Goal: Information Seeking & Learning: Check status

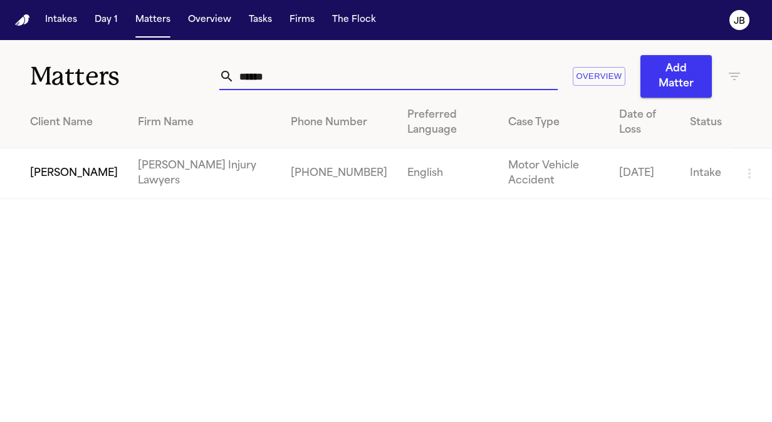
click at [261, 70] on input "******" at bounding box center [395, 77] width 323 height 28
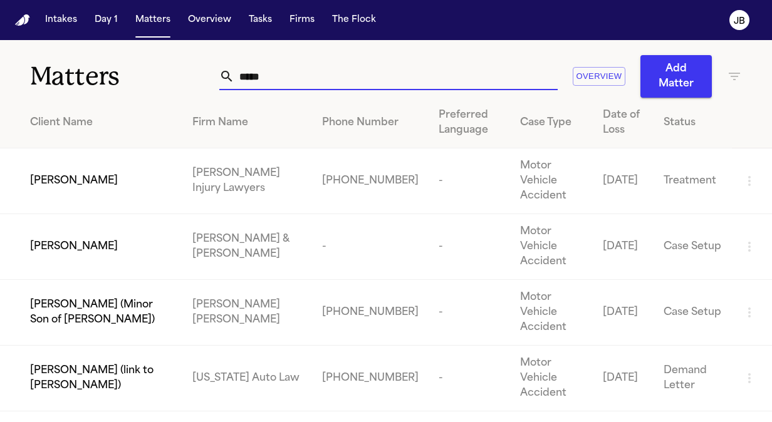
type input "*****"
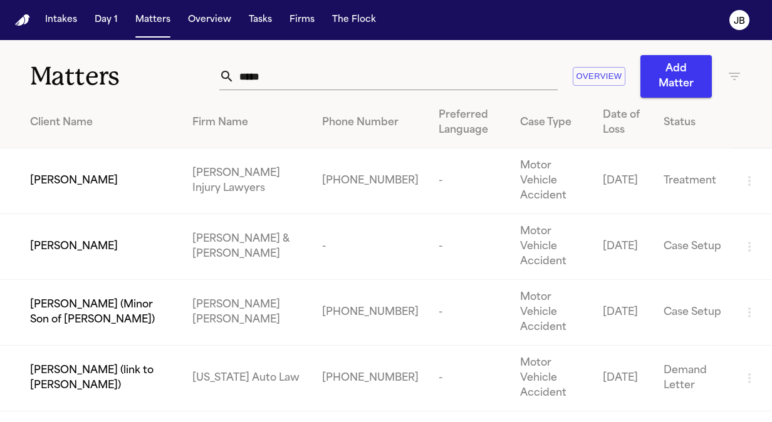
click at [84, 179] on span "[PERSON_NAME]" at bounding box center [74, 181] width 88 height 15
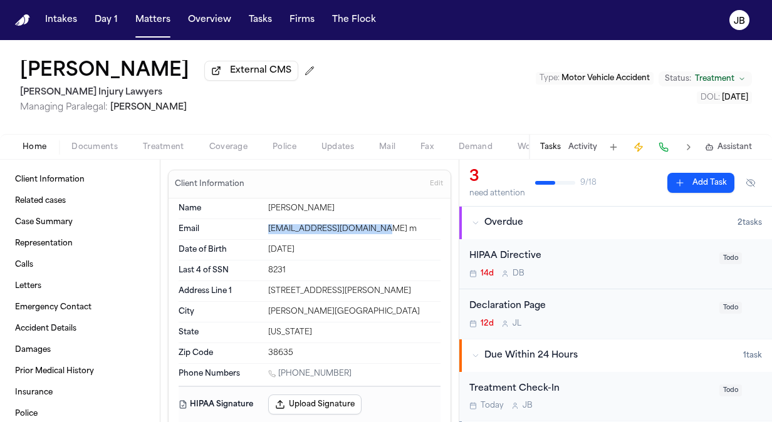
drag, startPoint x: 394, startPoint y: 232, endPoint x: 257, endPoint y: 234, distance: 136.7
click at [257, 234] on div "Email [EMAIL_ADDRESS][DOMAIN_NAME] m" at bounding box center [310, 229] width 262 height 21
copy div "[EMAIL_ADDRESS][DOMAIN_NAME] m"
click at [157, 23] on button "Matters" at bounding box center [152, 20] width 45 height 23
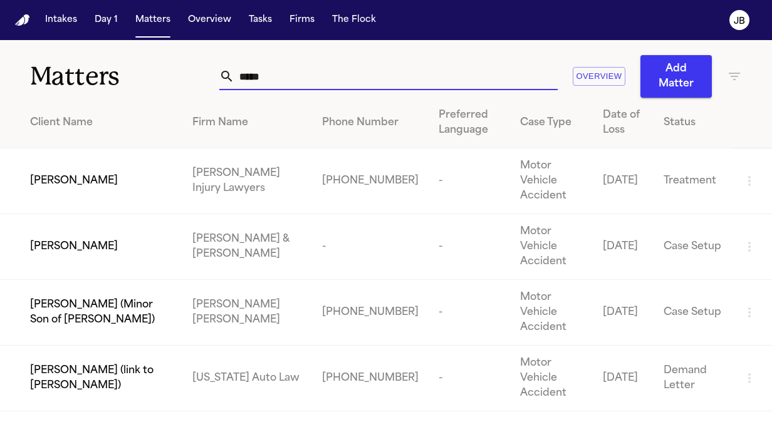
drag, startPoint x: 299, startPoint y: 84, endPoint x: 93, endPoint y: 71, distance: 206.6
click at [93, 71] on div "Matters ***** Overview Add Matter" at bounding box center [386, 69] width 772 height 58
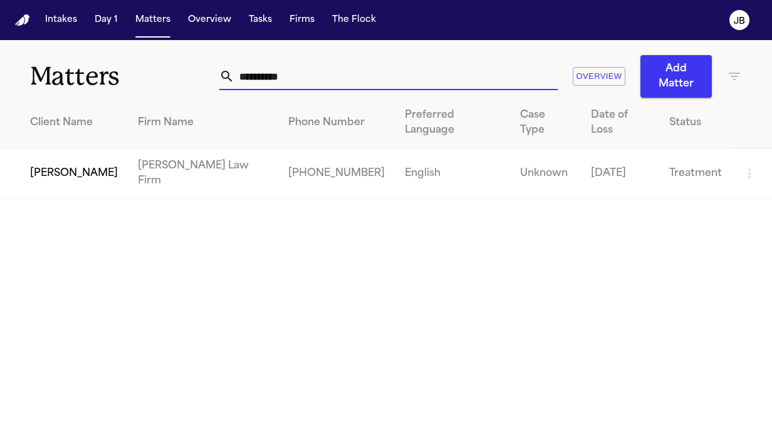
type input "**********"
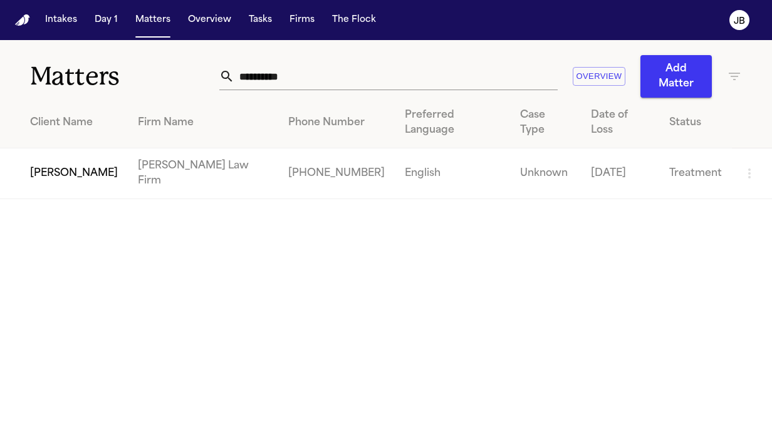
click at [89, 166] on span "[PERSON_NAME]" at bounding box center [74, 173] width 88 height 15
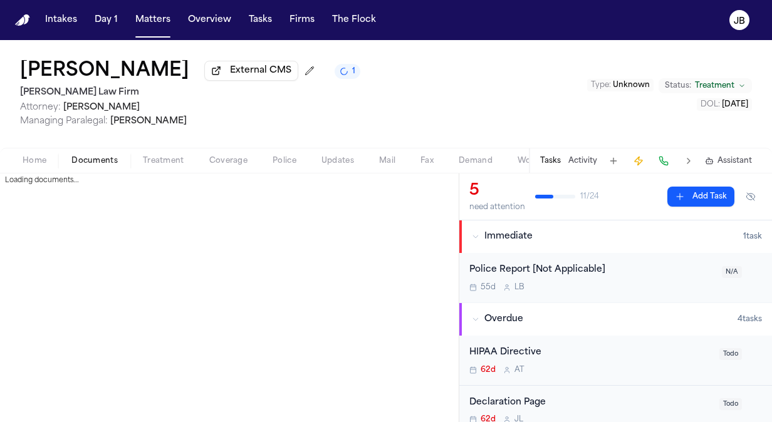
click at [85, 162] on span "Documents" at bounding box center [94, 161] width 46 height 10
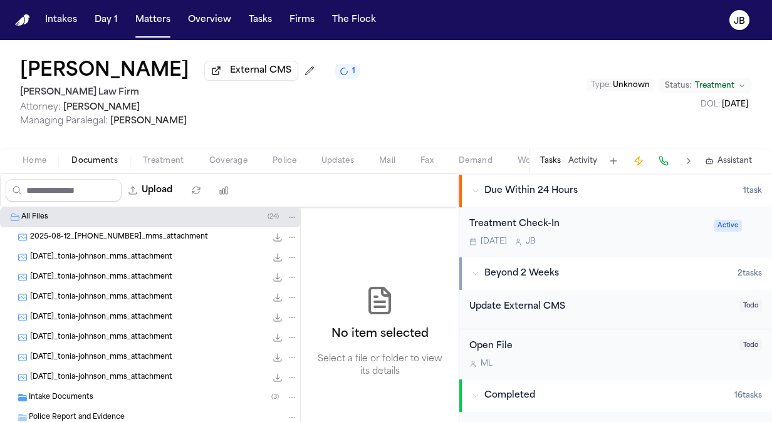
scroll to position [367, 0]
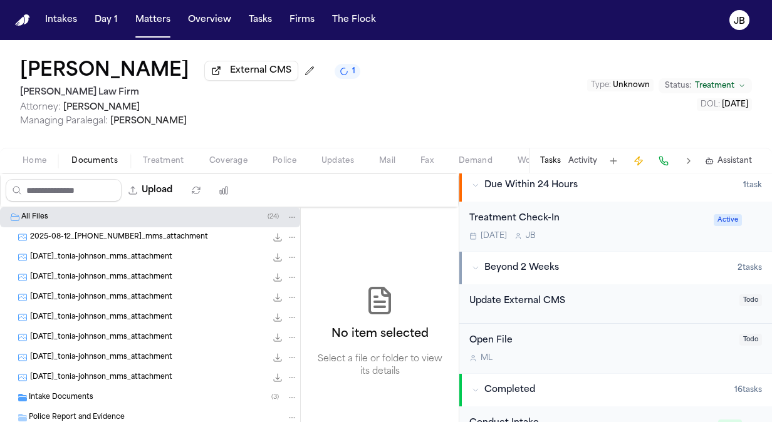
click at [626, 231] on div "Tomorrow J B" at bounding box center [587, 236] width 237 height 10
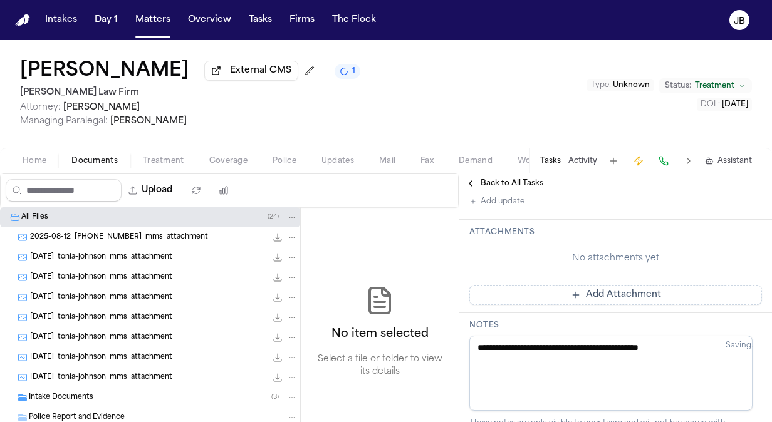
scroll to position [303, 0]
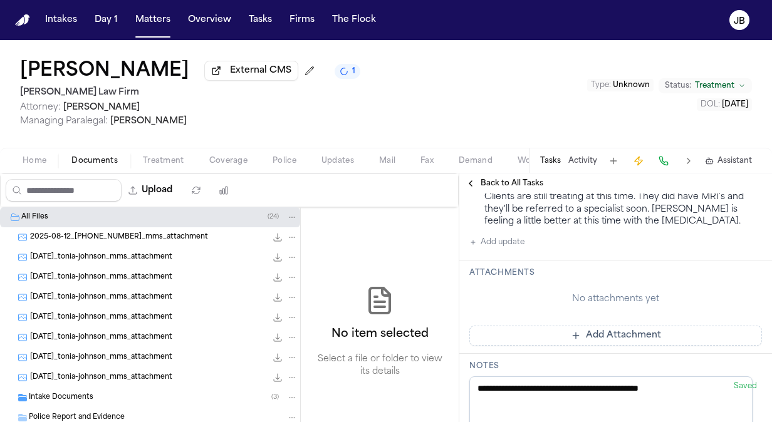
click at [508, 243] on button "Add update" at bounding box center [496, 242] width 55 height 15
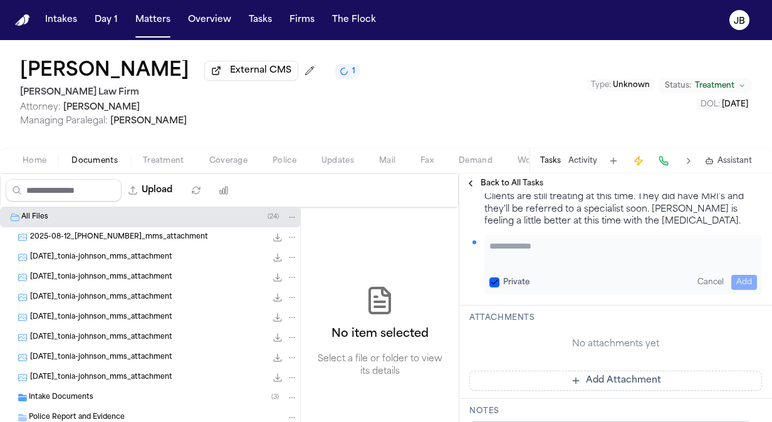
click at [538, 261] on textarea "Add your update" at bounding box center [624, 252] width 268 height 25
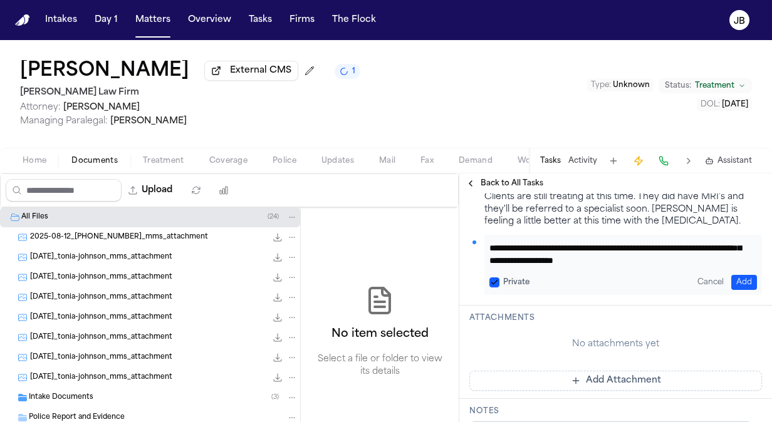
scroll to position [23, 0]
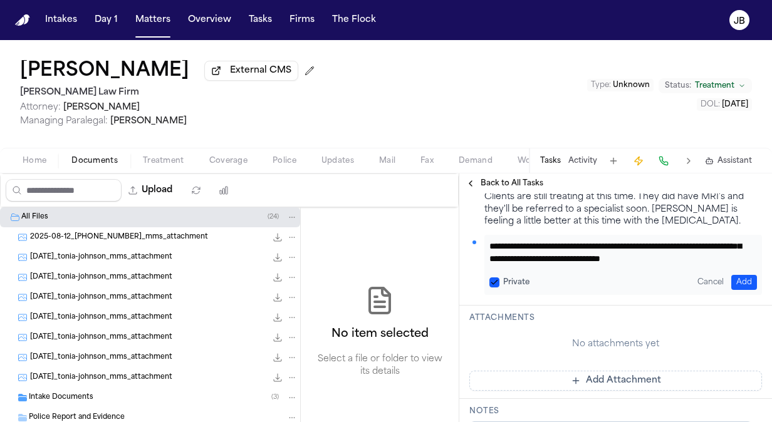
type textarea "**********"
click at [745, 281] on button "Add" at bounding box center [745, 282] width 26 height 15
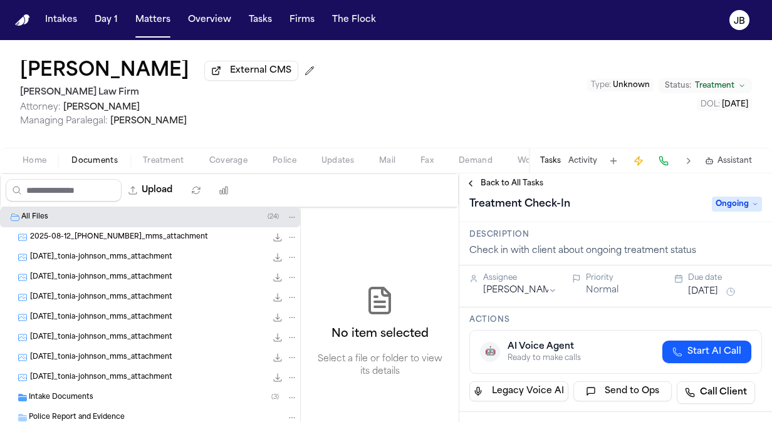
scroll to position [0, 0]
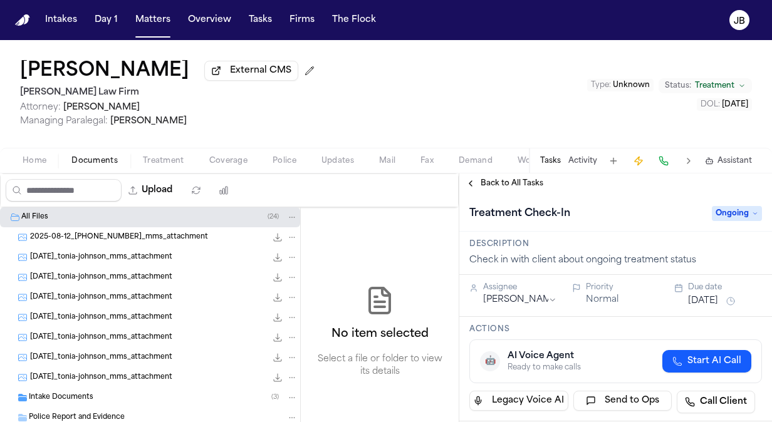
click at [696, 300] on button "Oct 14, 2025" at bounding box center [703, 301] width 30 height 13
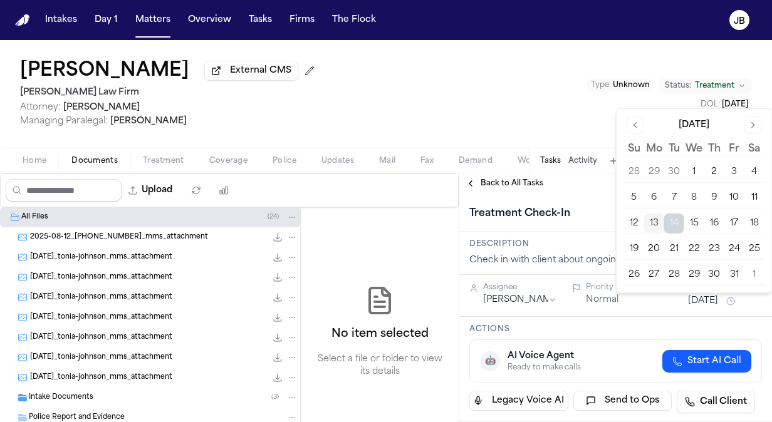
click at [661, 247] on button "20" at bounding box center [654, 249] width 20 height 20
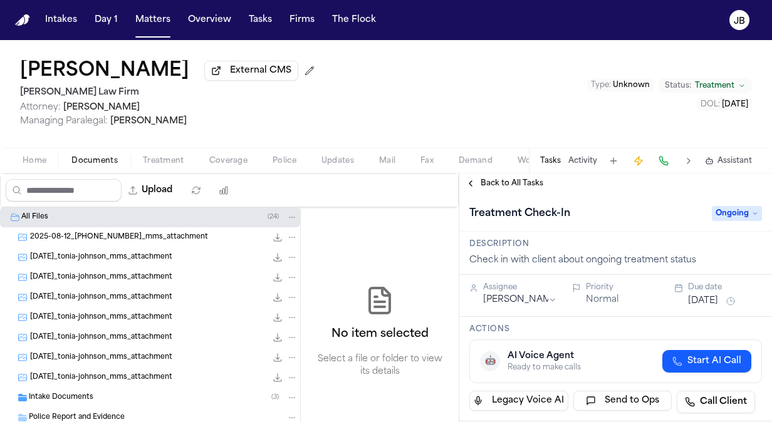
click at [424, 108] on div "Tonia Johnson External CMS Hecht Law Firm Attorney: Ryan Hecht Managing Paraleg…" at bounding box center [386, 94] width 772 height 108
click at [159, 26] on div "Open in external CMS https://hechtlawfirm.filevineapp.com/#/project/12693467/ac…" at bounding box center [161, 27] width 90 height 23
click at [146, 23] on button "Matters" at bounding box center [152, 20] width 45 height 23
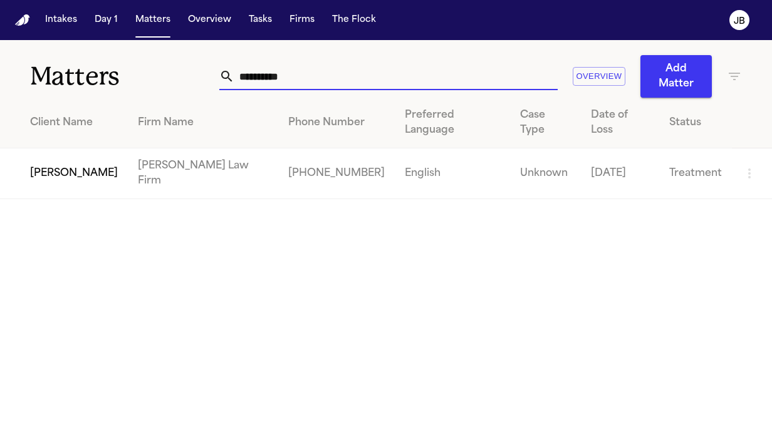
drag, startPoint x: 304, startPoint y: 78, endPoint x: 112, endPoint y: 61, distance: 192.5
click at [112, 61] on div "**********" at bounding box center [386, 69] width 772 height 58
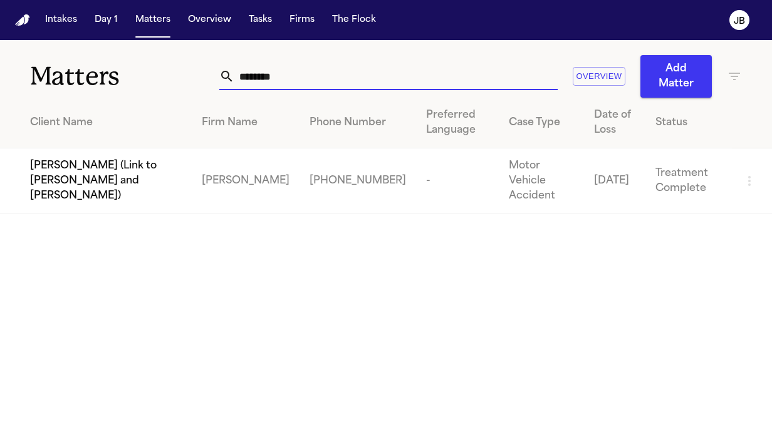
drag, startPoint x: 324, startPoint y: 79, endPoint x: 122, endPoint y: 61, distance: 203.2
click at [122, 61] on div "Matters ******** Overview Add Matter" at bounding box center [386, 69] width 772 height 58
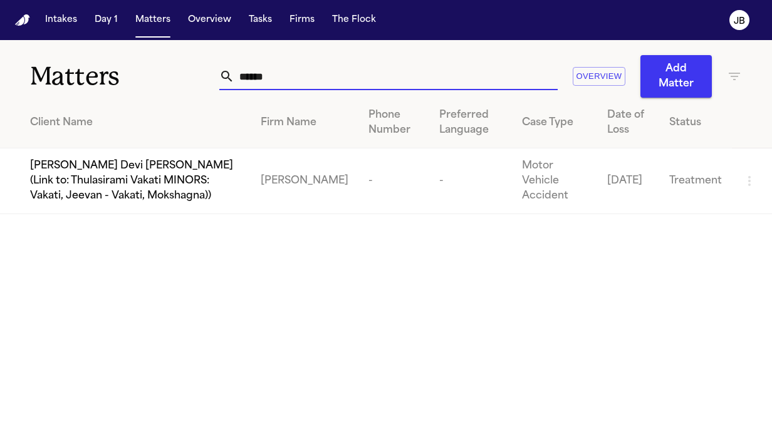
type input "******"
click at [58, 15] on button "Intakes" at bounding box center [61, 20] width 42 height 23
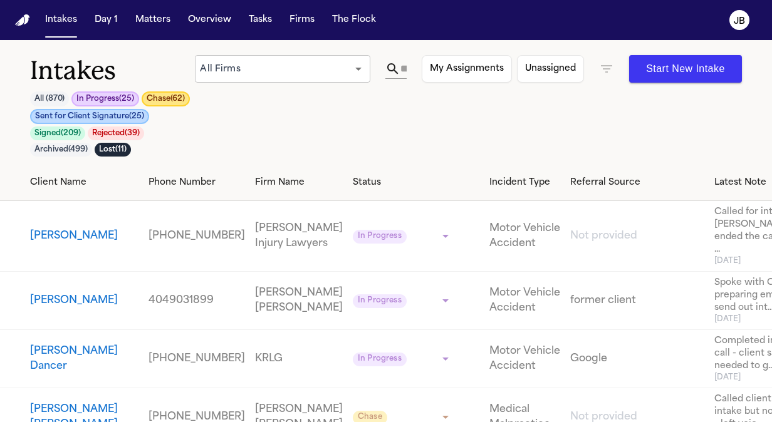
click at [407, 63] on input "text" at bounding box center [404, 69] width 6 height 20
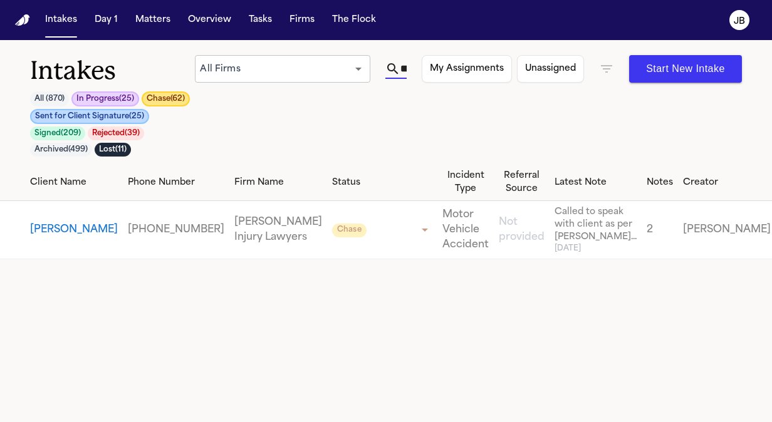
scroll to position [0, 45]
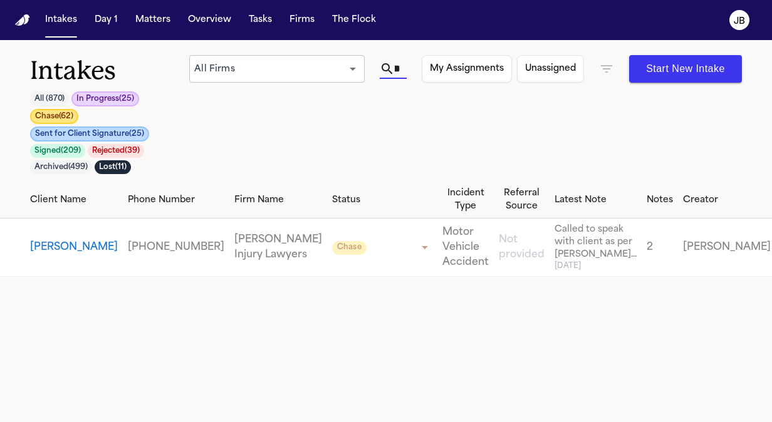
type input "********"
click at [48, 240] on button "[PERSON_NAME]" at bounding box center [74, 247] width 88 height 15
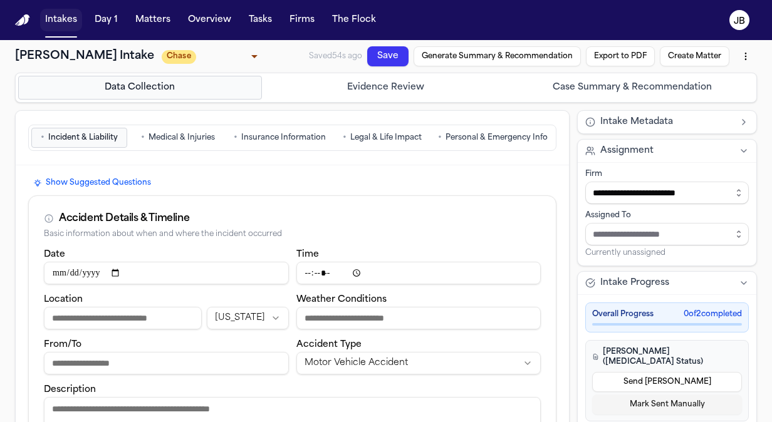
click at [50, 16] on button "Intakes" at bounding box center [61, 20] width 42 height 23
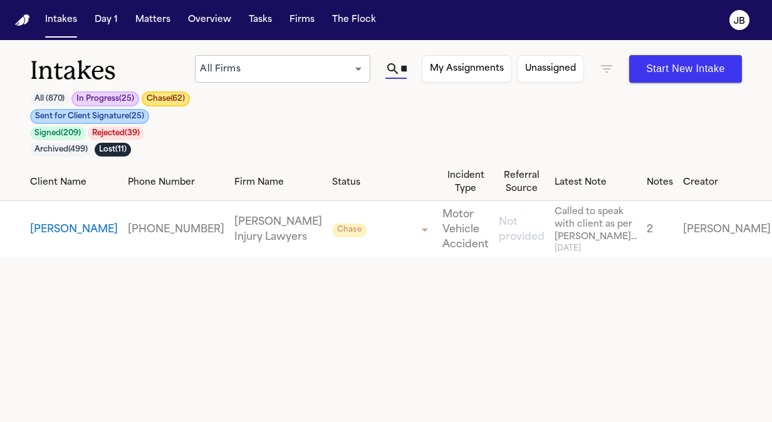
click at [406, 67] on input "********" at bounding box center [404, 69] width 6 height 20
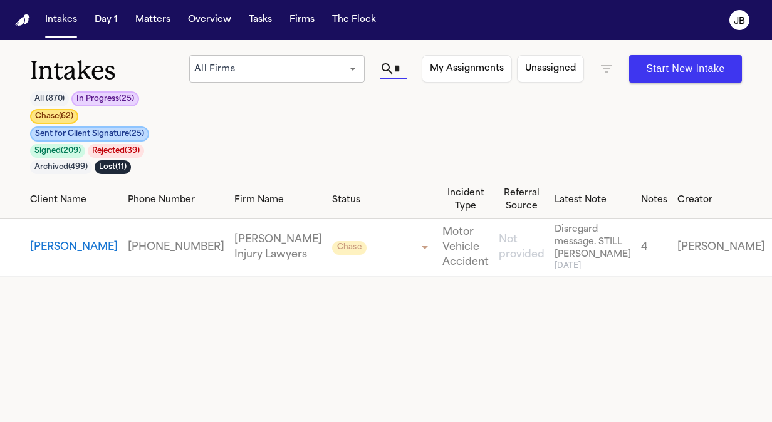
type input "******"
click at [395, 70] on icon at bounding box center [387, 68] width 15 height 15
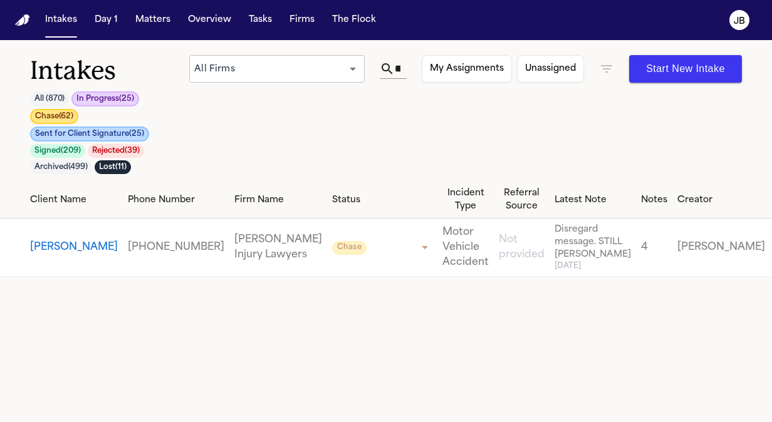
click at [395, 70] on icon at bounding box center [387, 68] width 15 height 15
drag, startPoint x: 402, startPoint y: 70, endPoint x: 430, endPoint y: 83, distance: 31.4
click at [430, 83] on div "Intakes All ( 870 ) In Progress ( 25 ) Chase ( 62 ) Sent for Client Signature (…" at bounding box center [386, 118] width 712 height 127
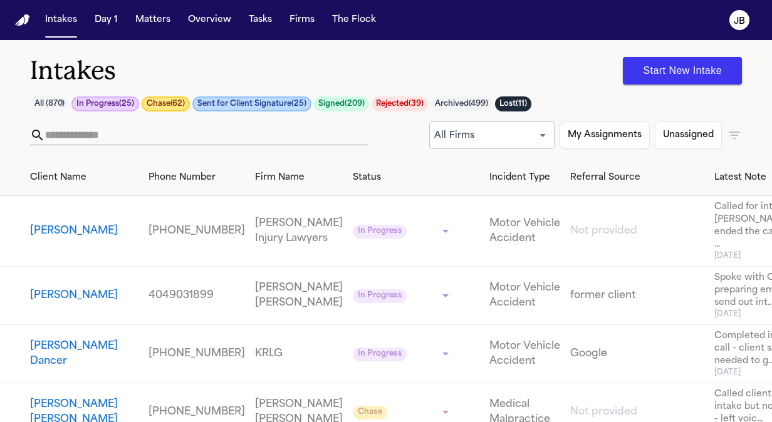
click at [260, 137] on input "text" at bounding box center [206, 135] width 323 height 20
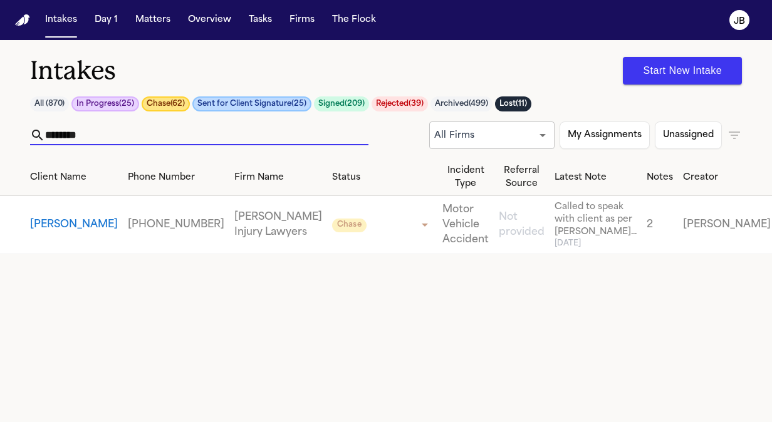
type input "********"
click at [56, 233] on button "[PERSON_NAME]" at bounding box center [74, 225] width 88 height 15
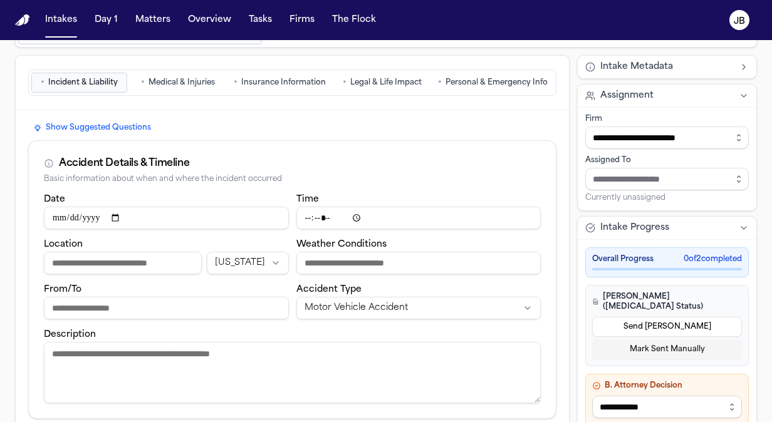
scroll to position [59, 0]
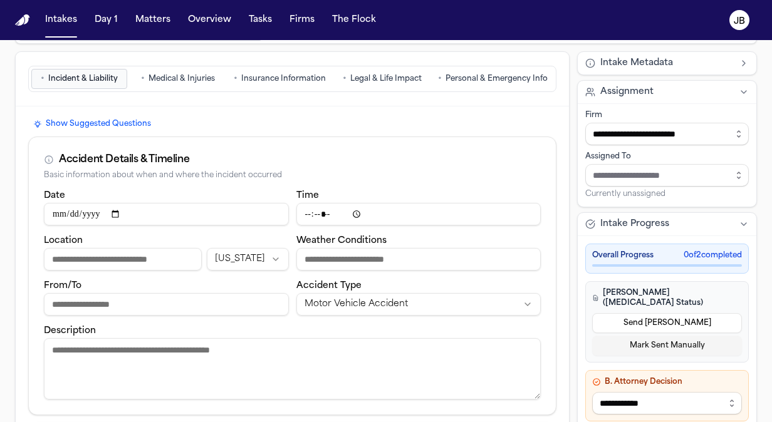
click at [480, 78] on span "Personal & Emergency Info" at bounding box center [497, 79] width 102 height 10
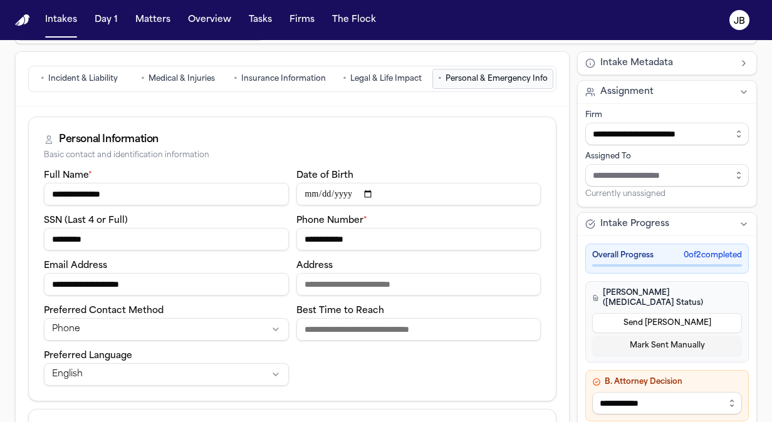
click at [390, 233] on input "**********" at bounding box center [418, 239] width 245 height 23
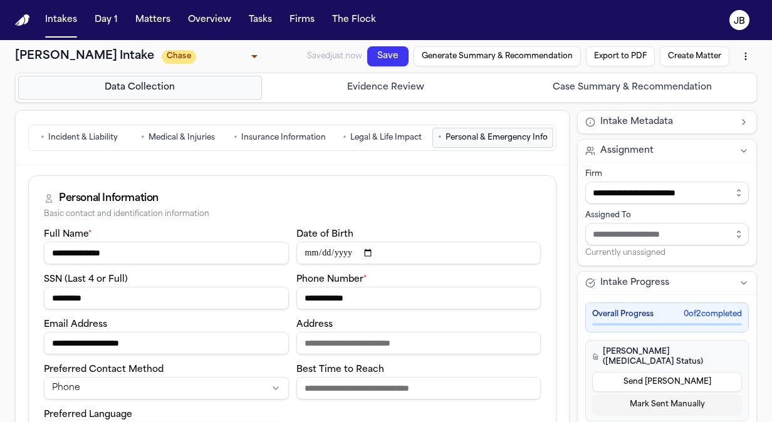
type input "**********"
click at [385, 55] on button "Save" at bounding box center [387, 56] width 41 height 20
click at [165, 26] on button "Matters" at bounding box center [152, 20] width 45 height 23
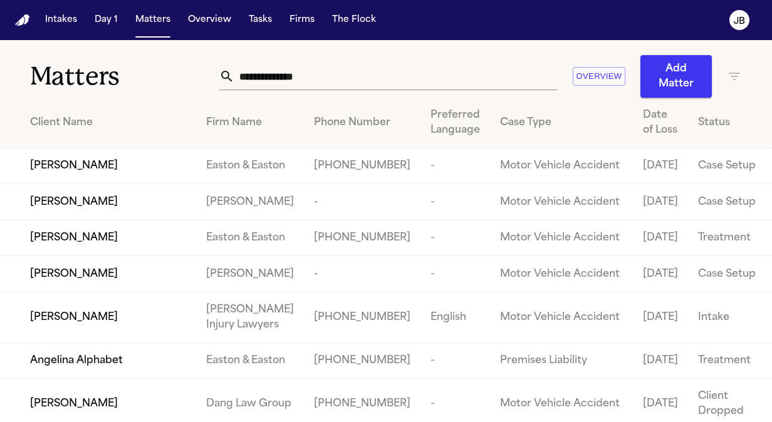
drag, startPoint x: 318, startPoint y: 48, endPoint x: 307, endPoint y: 70, distance: 25.0
click at [307, 70] on div "Matters Overview Add Matter" at bounding box center [386, 69] width 772 height 58
click at [273, 79] on input "text" at bounding box center [395, 77] width 323 height 28
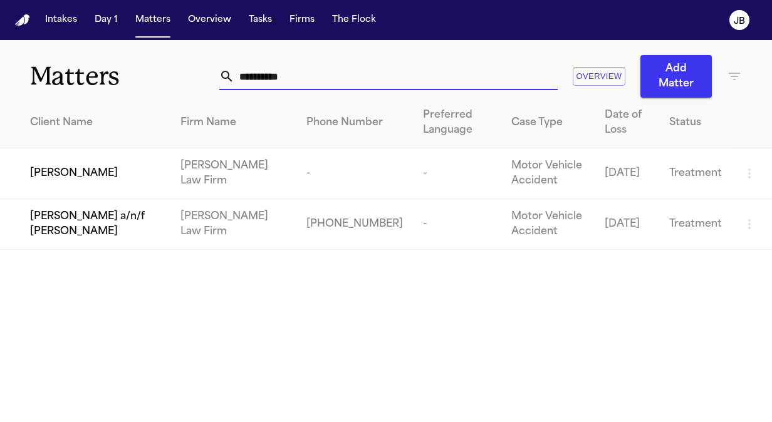
type input "**********"
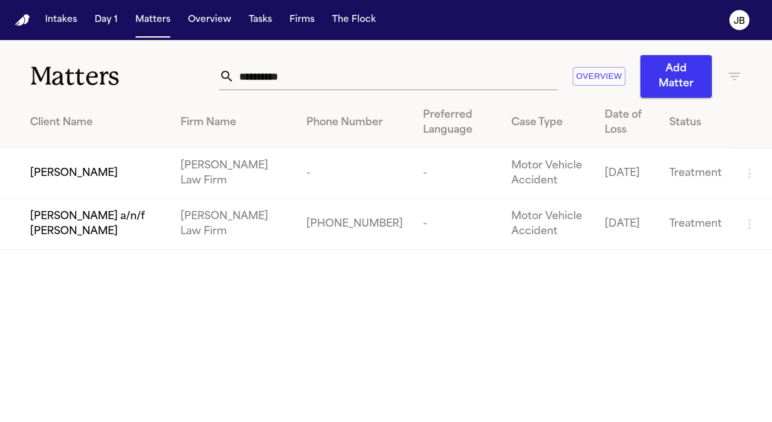
click at [65, 177] on span "[PERSON_NAME]" at bounding box center [74, 173] width 88 height 15
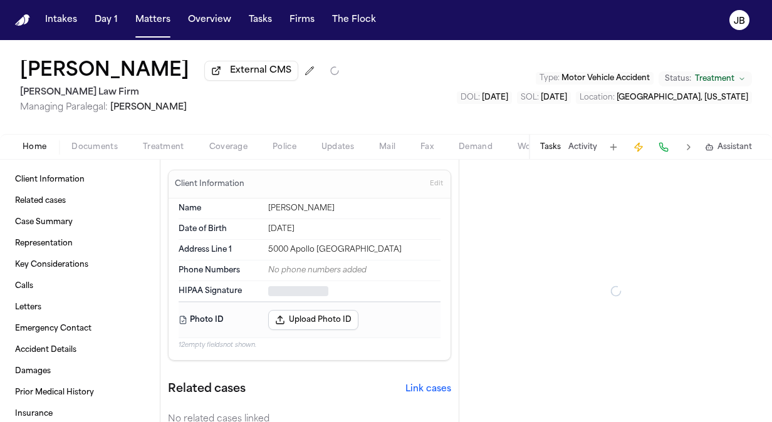
type textarea "*"
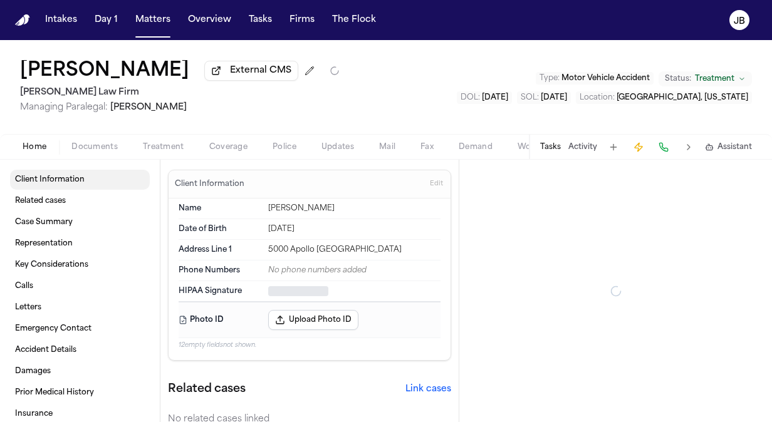
type textarea "*"
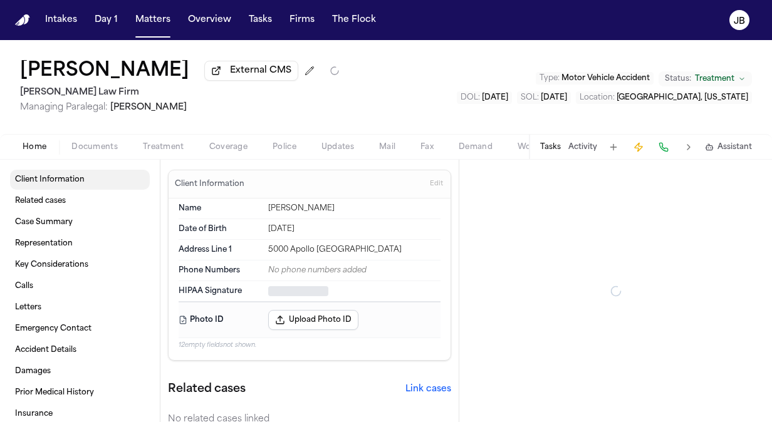
type textarea "*"
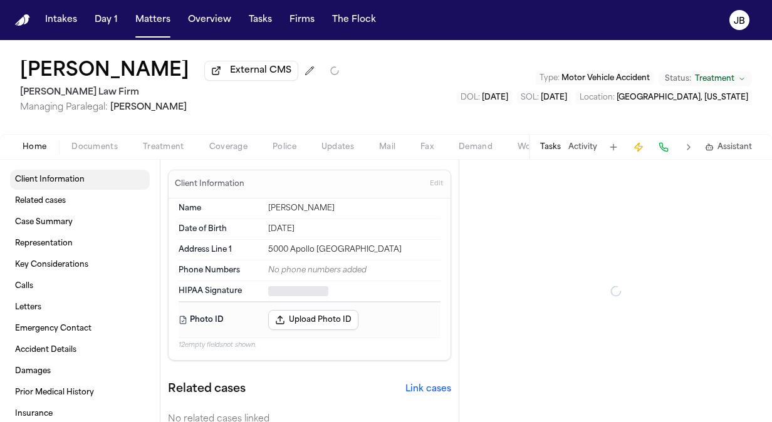
type textarea "*"
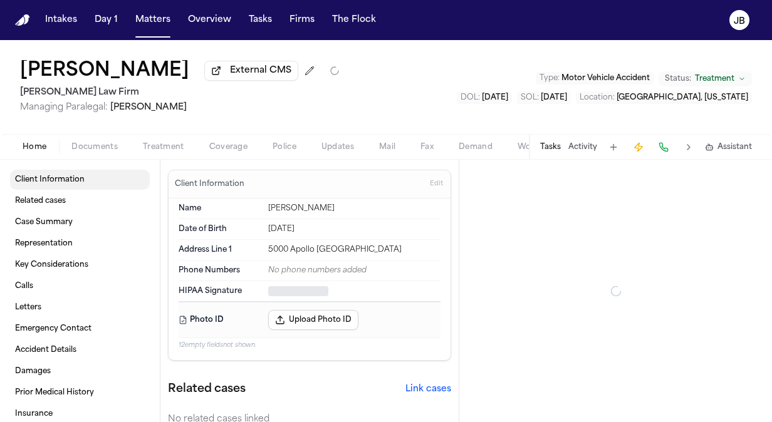
type textarea "*"
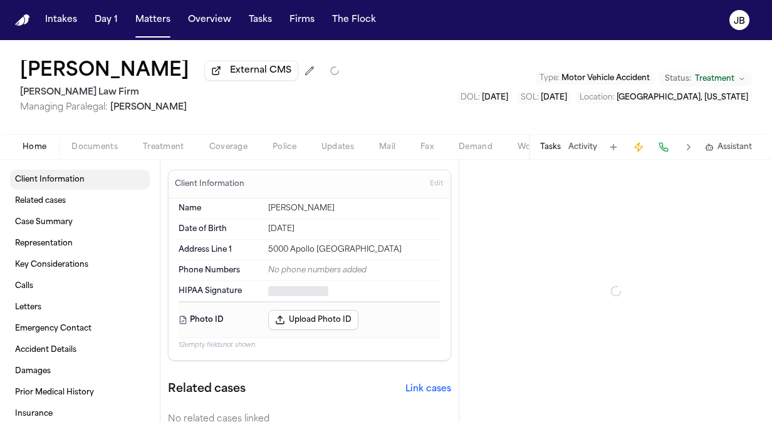
type textarea "*"
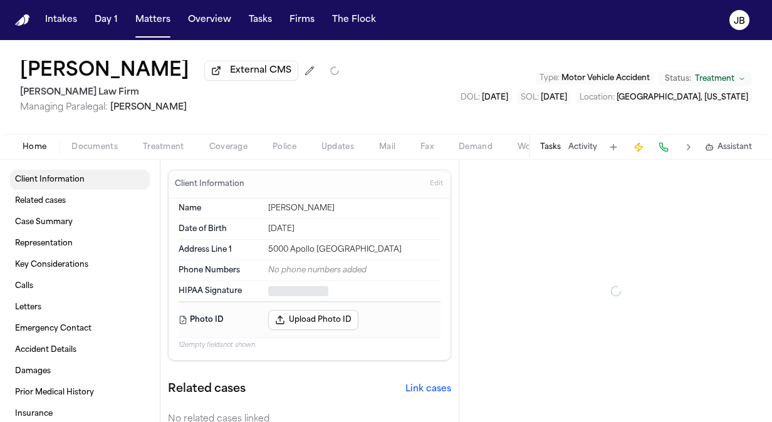
type textarea "*"
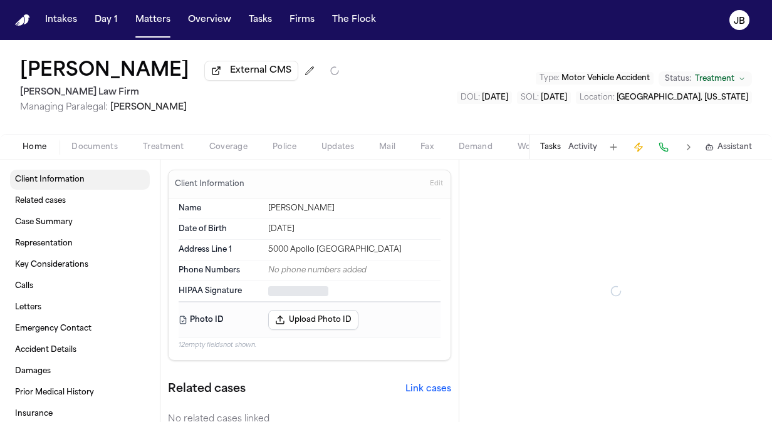
type textarea "*"
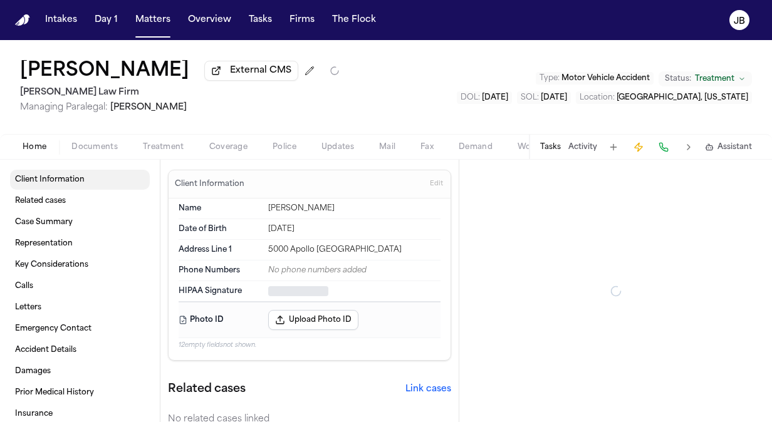
type textarea "*"
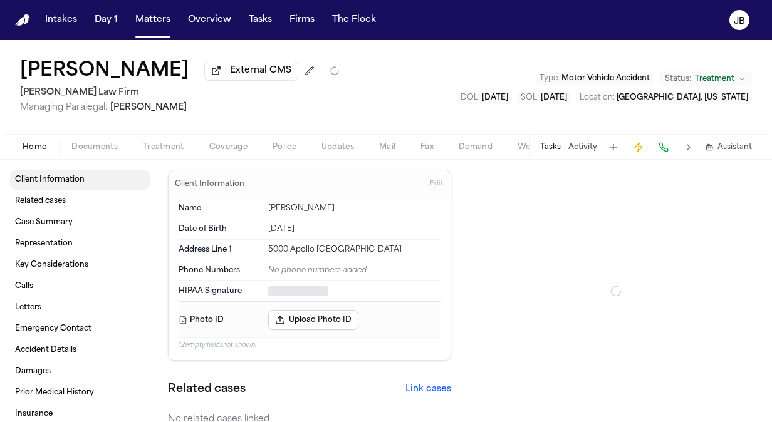
type textarea "*"
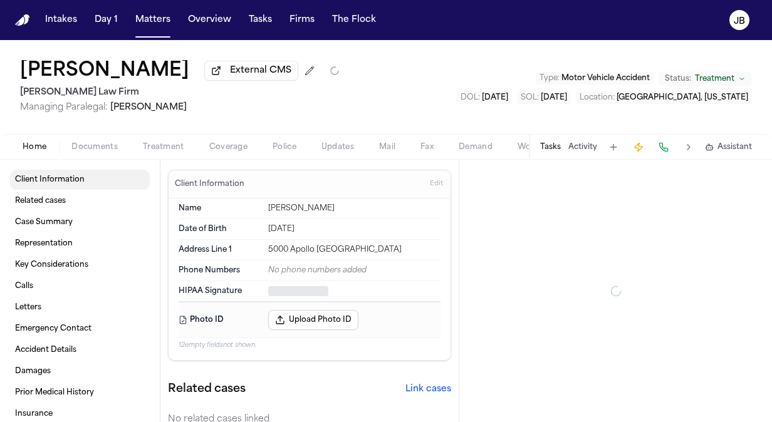
type textarea "*"
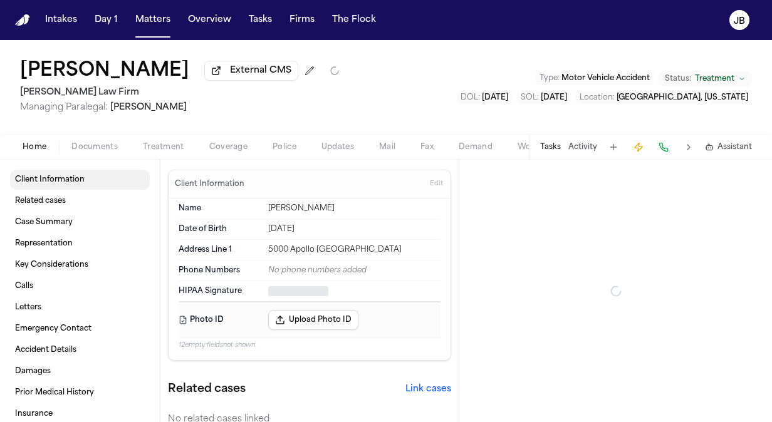
type textarea "*"
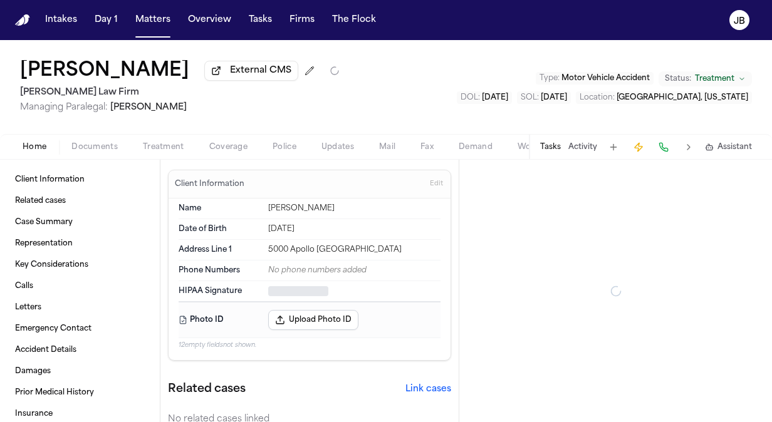
type textarea "*"
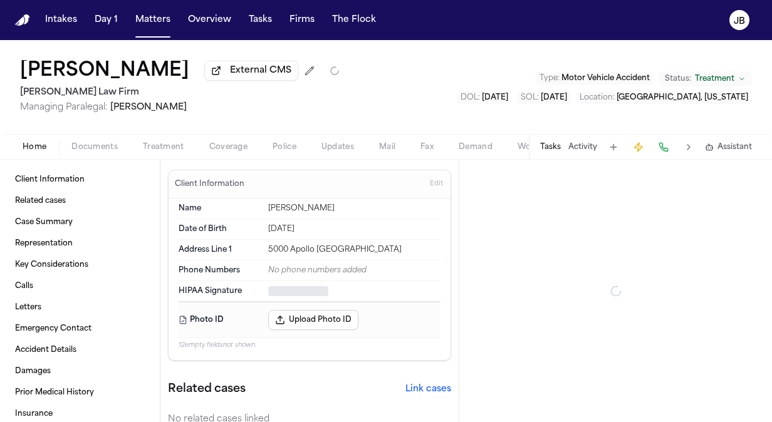
type textarea "*"
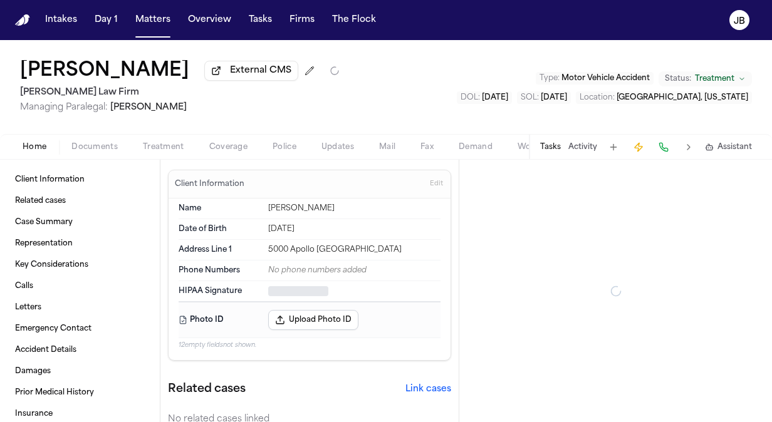
type textarea "*"
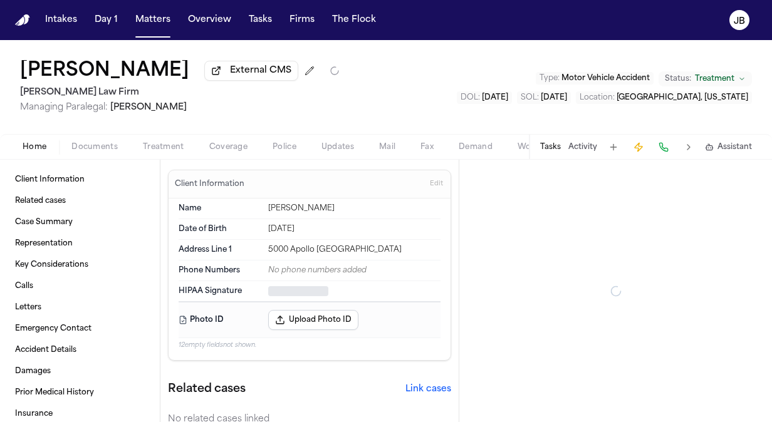
type textarea "*"
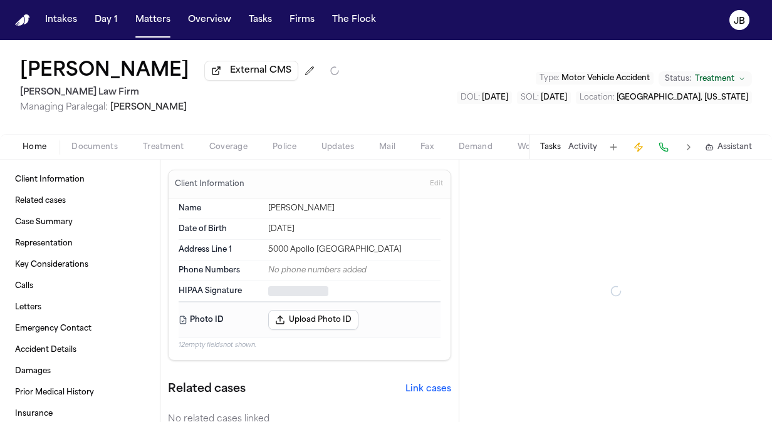
type textarea "*"
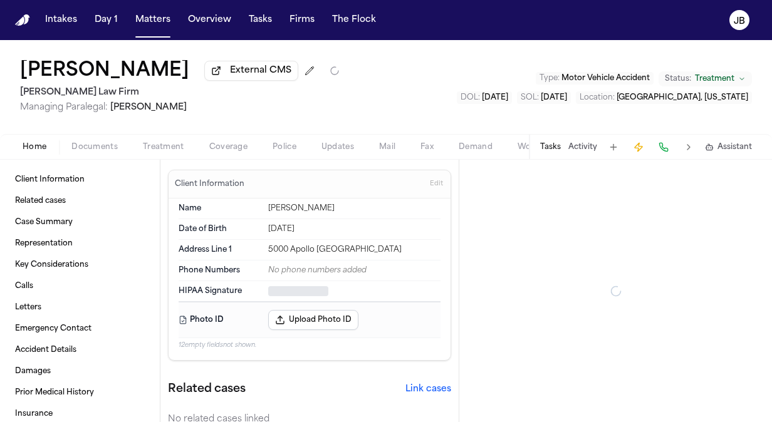
type textarea "*"
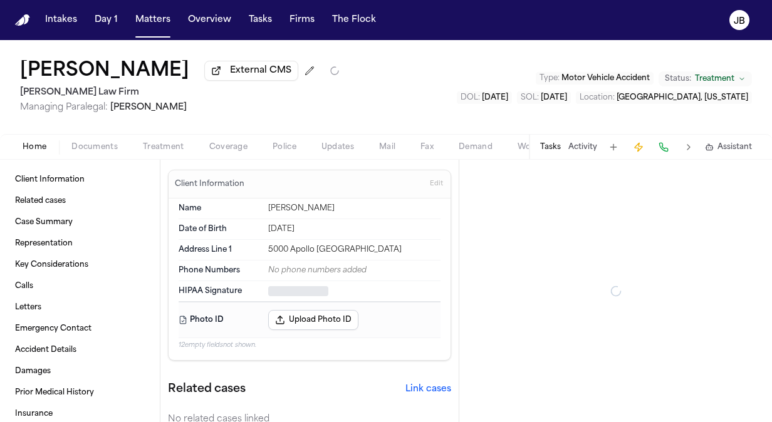
type textarea "*"
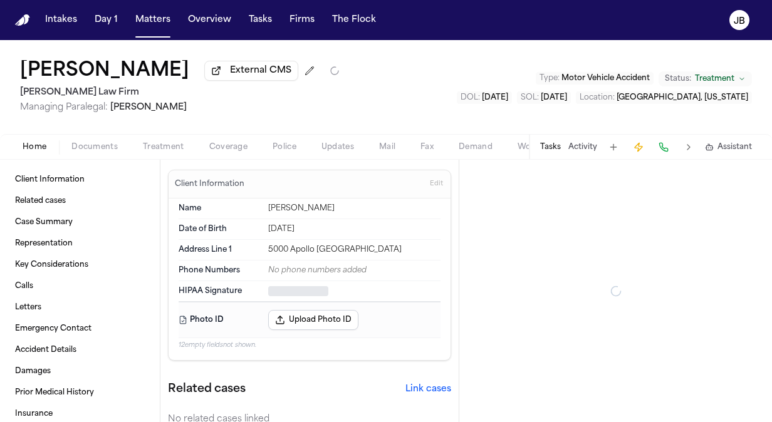
type textarea "*"
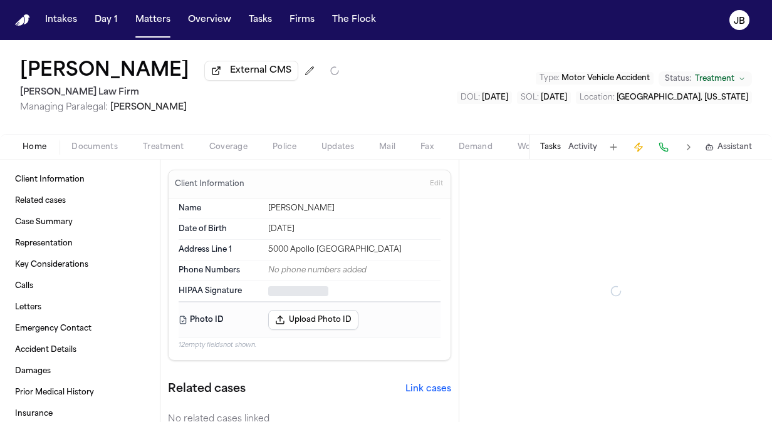
type textarea "*"
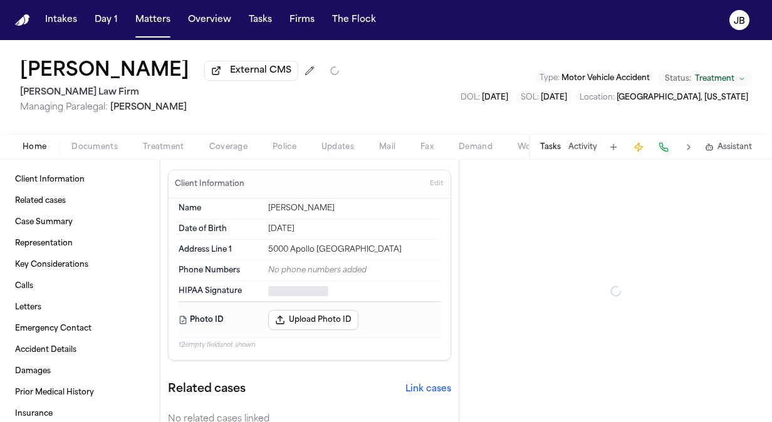
type textarea "*"
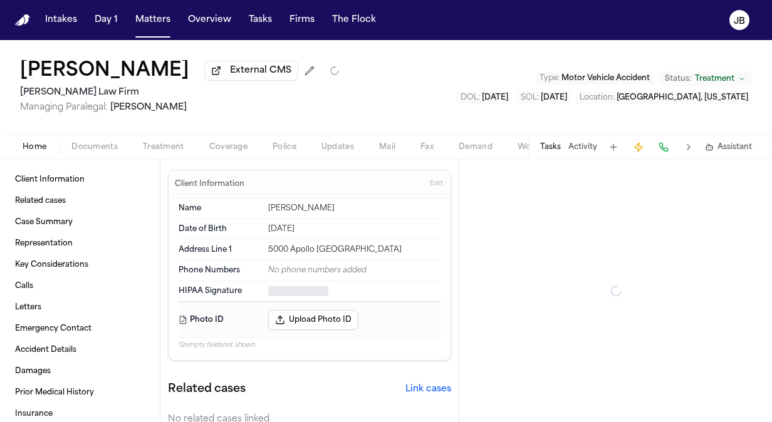
type textarea "*"
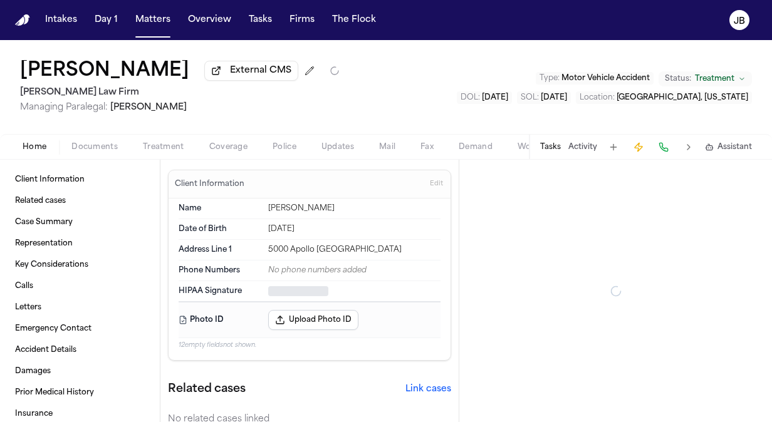
type textarea "*"
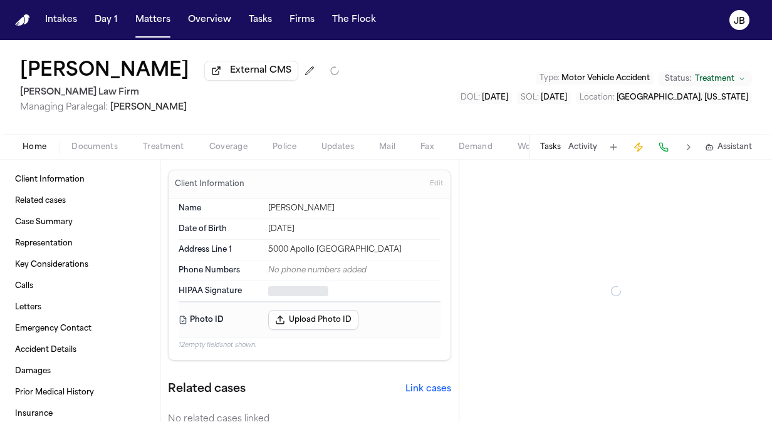
type textarea "*"
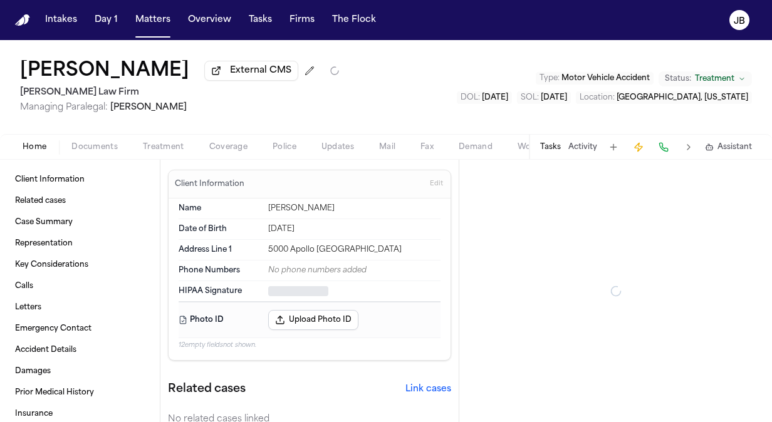
type textarea "*"
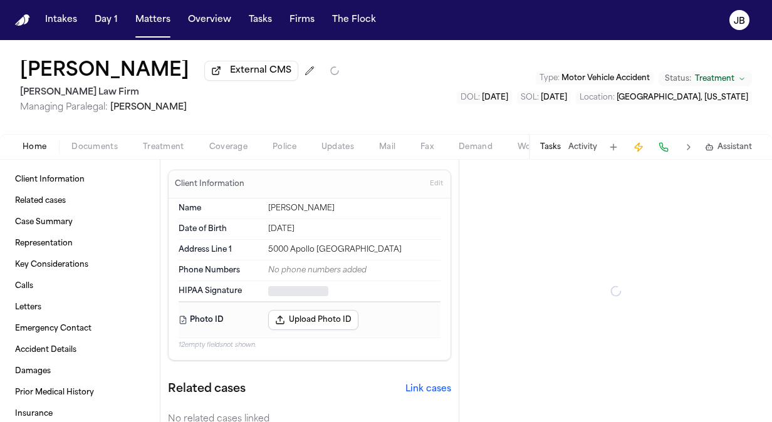
type textarea "*"
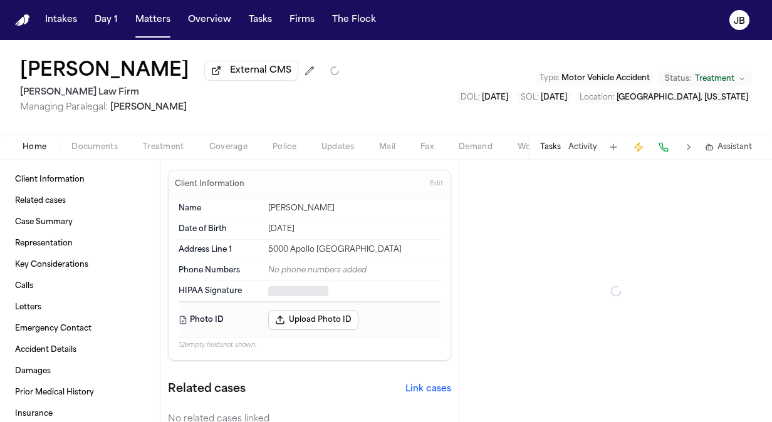
type textarea "*"
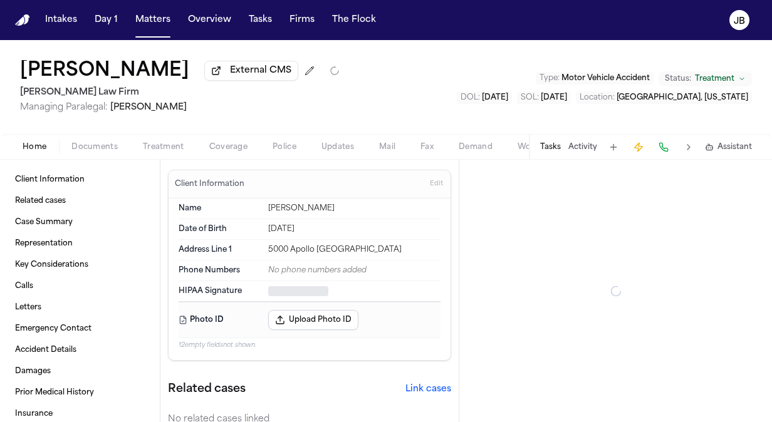
type textarea "*"
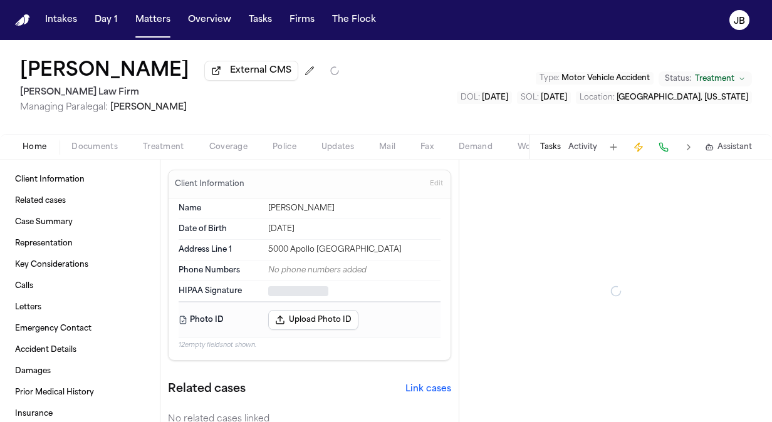
type textarea "*"
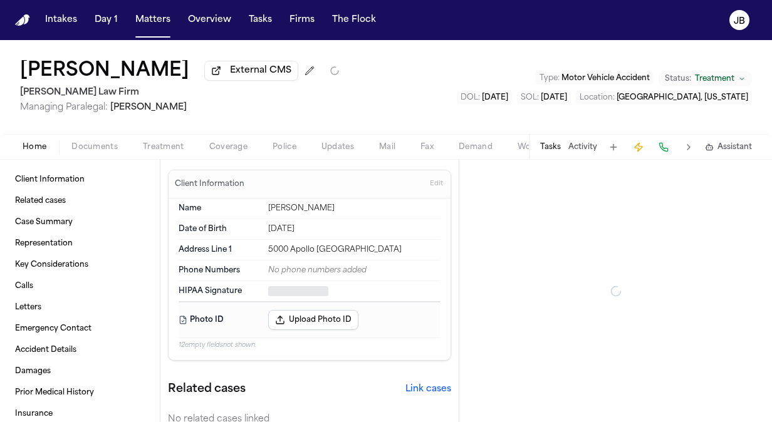
type textarea "*"
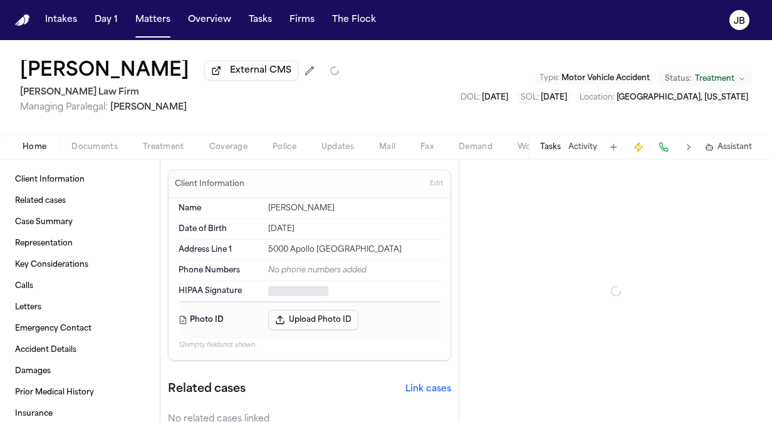
type textarea "*"
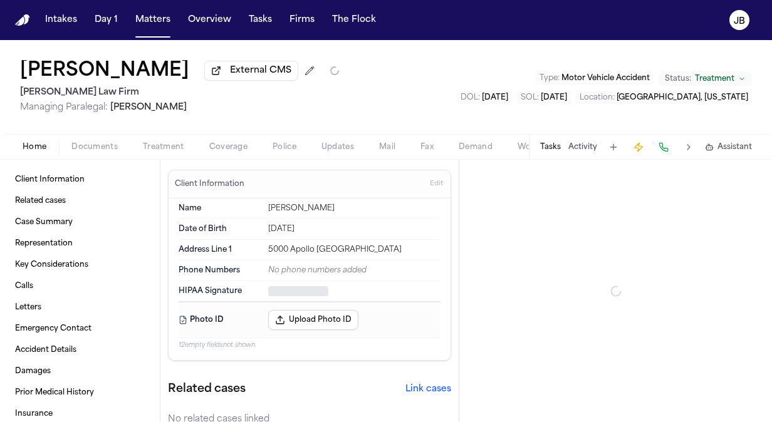
type textarea "*"
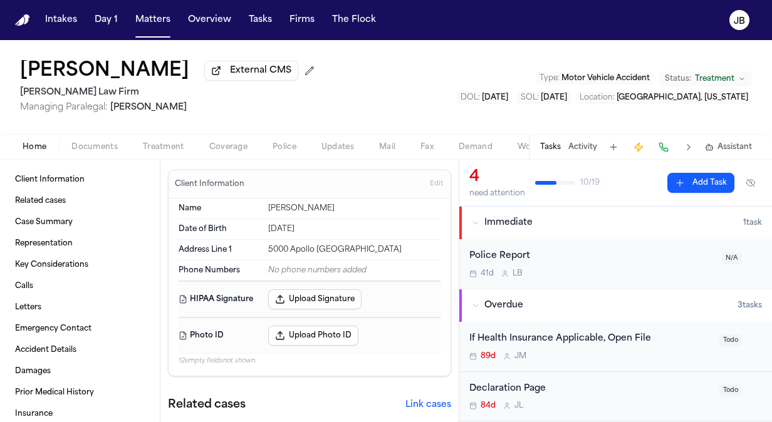
type textarea "*"
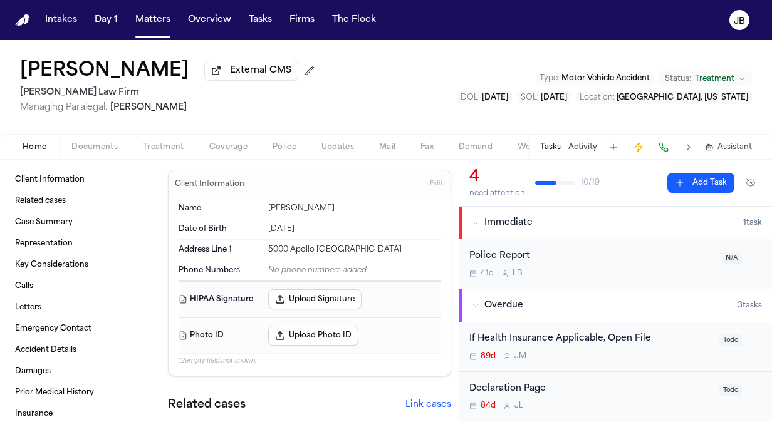
type textarea "*"
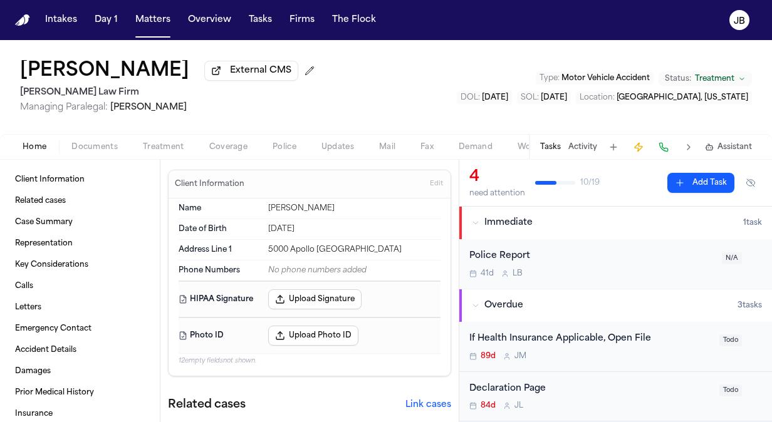
type textarea "*"
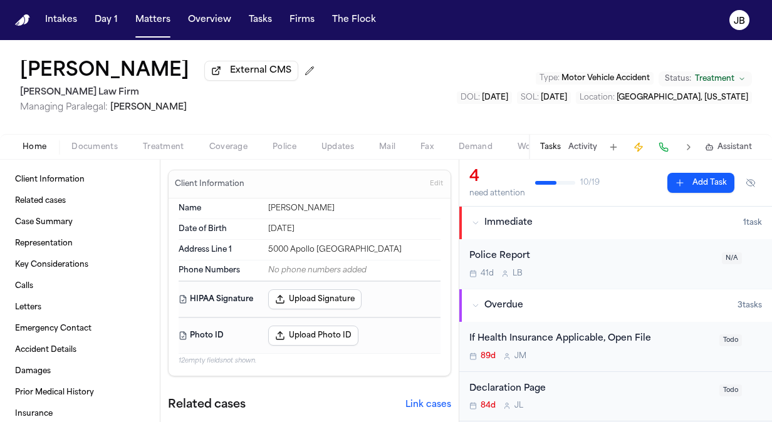
type textarea "*"
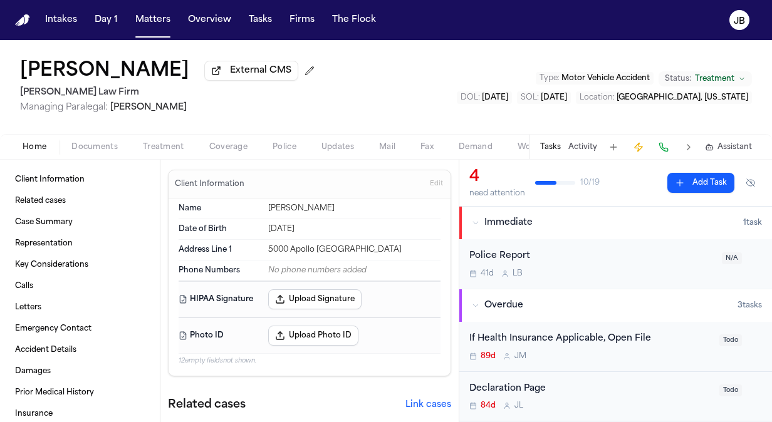
type textarea "*"
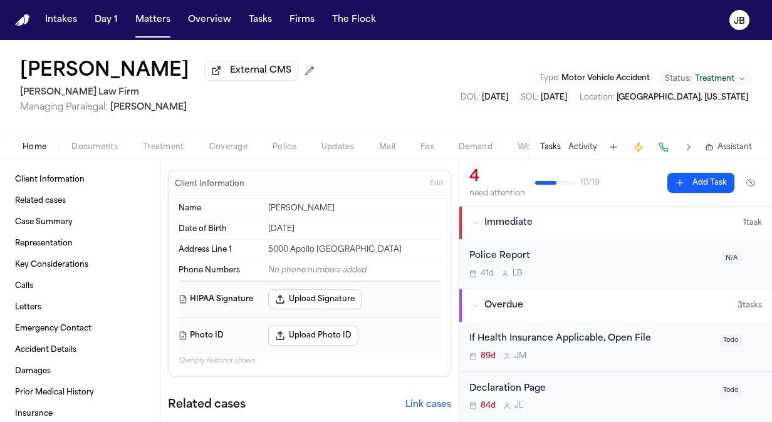
type textarea "*"
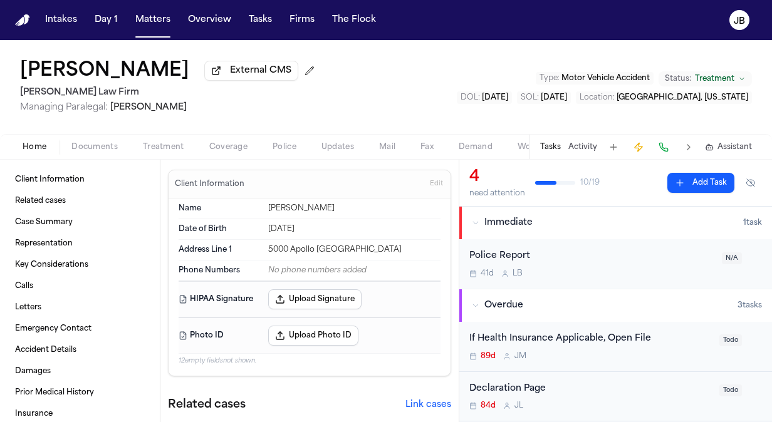
type textarea "*"
click at [88, 145] on span "Documents" at bounding box center [94, 147] width 46 height 10
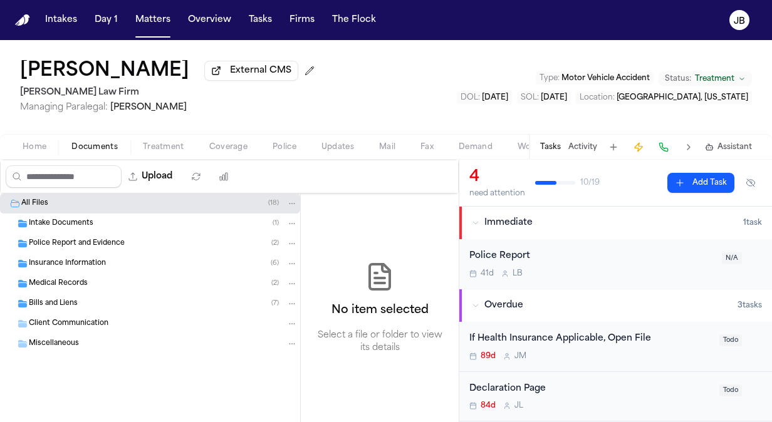
click at [93, 266] on span "Insurance Information" at bounding box center [67, 264] width 77 height 11
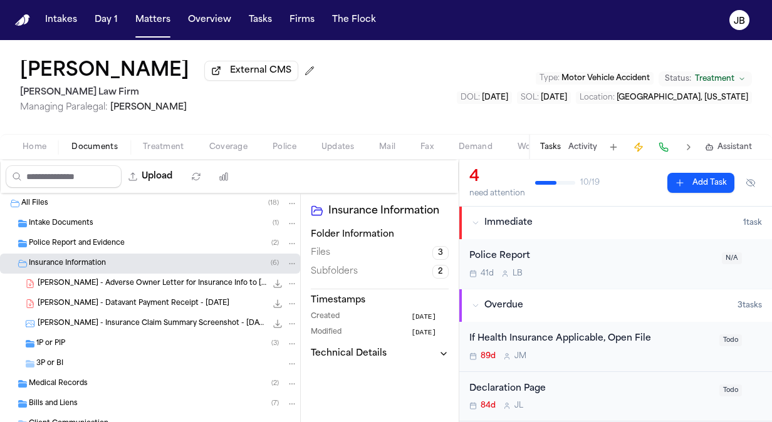
click at [181, 284] on span "[PERSON_NAME] - Adverse Owner Letter for Insurance Info to [PERSON_NAME] - [DAT…" at bounding box center [152, 284] width 229 height 11
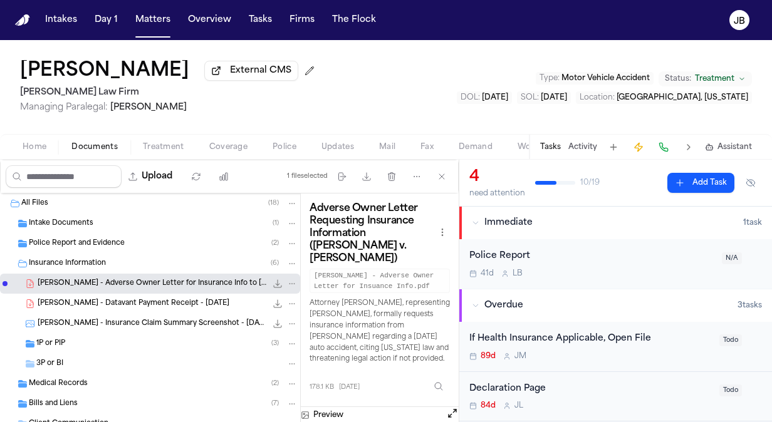
click at [155, 307] on span "[PERSON_NAME] - Datavant Payment Receipt - [DATE]" at bounding box center [134, 304] width 192 height 11
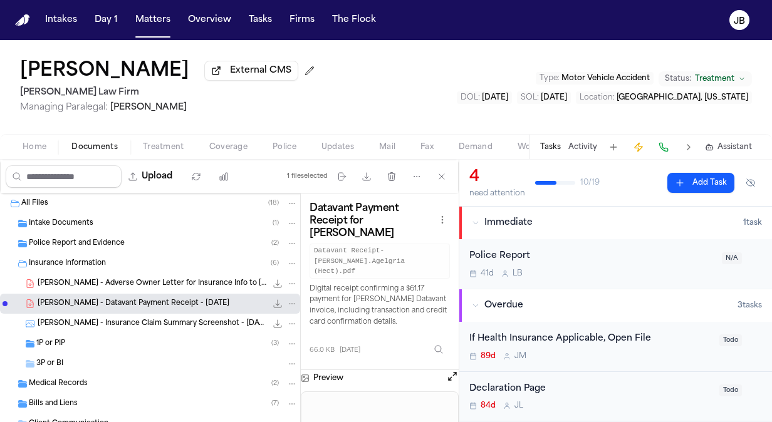
click at [149, 324] on span "[PERSON_NAME] - Insurance Claim Summary Screenshot - [DATE]" at bounding box center [152, 324] width 229 height 11
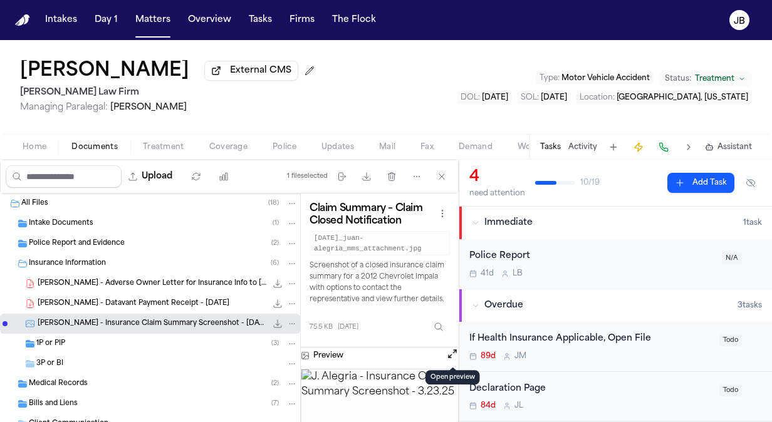
click at [451, 350] on button "Open preview" at bounding box center [452, 354] width 13 height 13
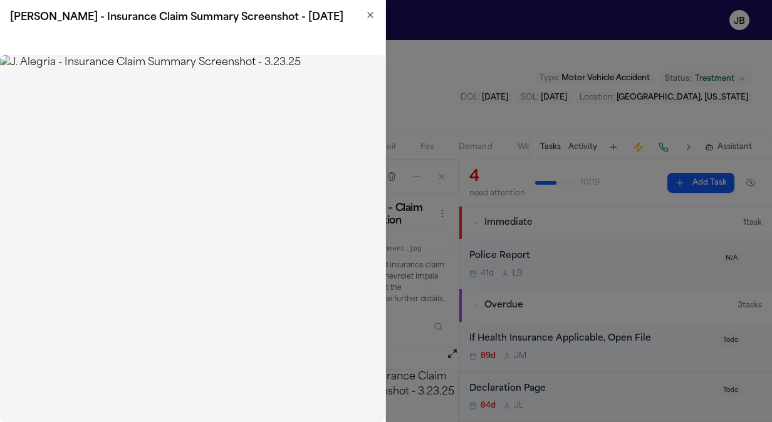
click at [365, 14] on icon "button" at bounding box center [370, 15] width 10 height 10
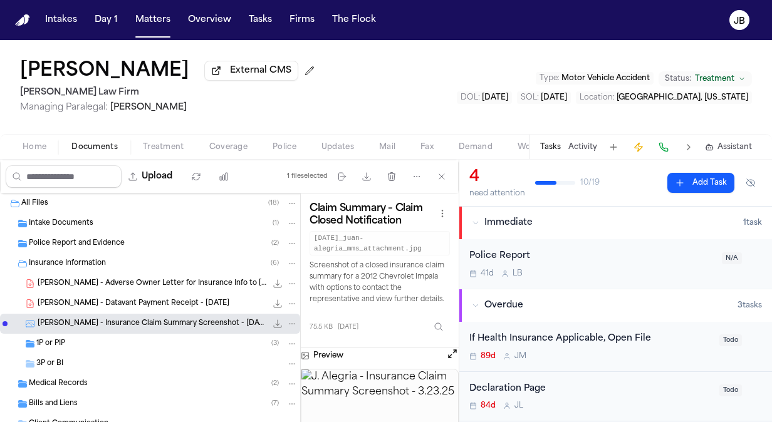
click at [68, 338] on div "1P or PIP ( 3 )" at bounding box center [166, 343] width 261 height 11
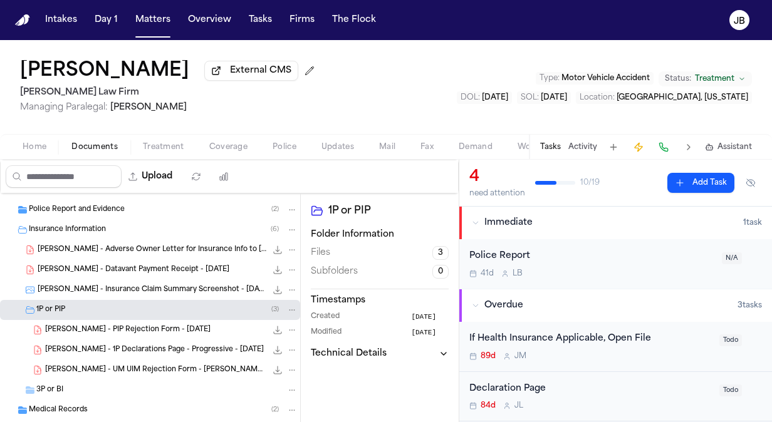
scroll to position [50, 0]
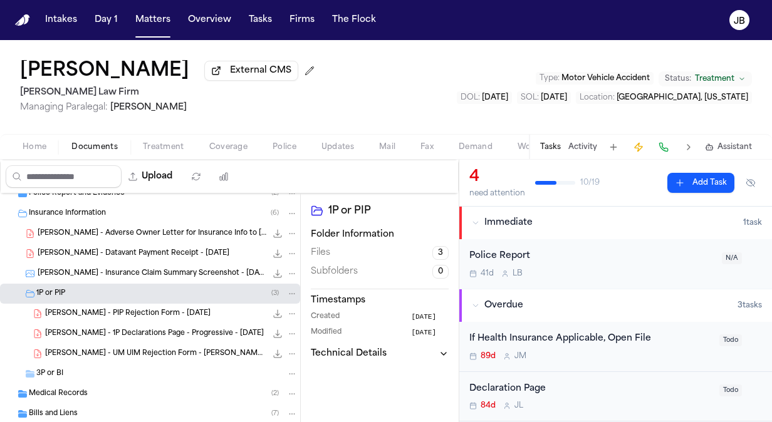
click at [138, 329] on span "[PERSON_NAME] - 1P Declarations Page - Progressive - [DATE]" at bounding box center [154, 334] width 219 height 11
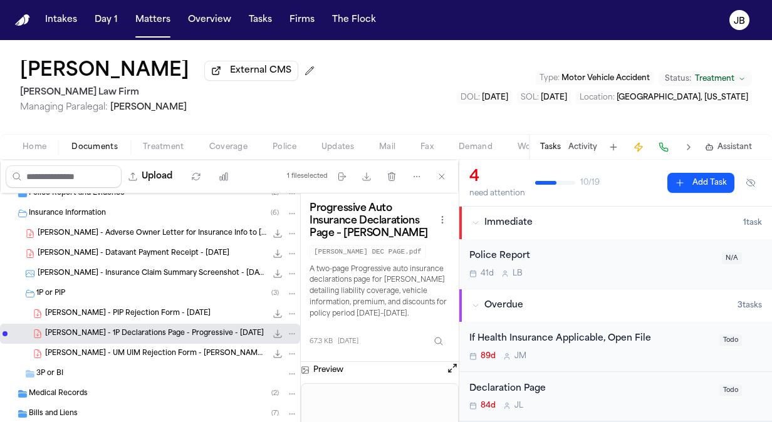
click at [149, 352] on span "[PERSON_NAME] - UM UIM Rejection Form - [PERSON_NAME] - [DATE]" at bounding box center [155, 354] width 221 height 11
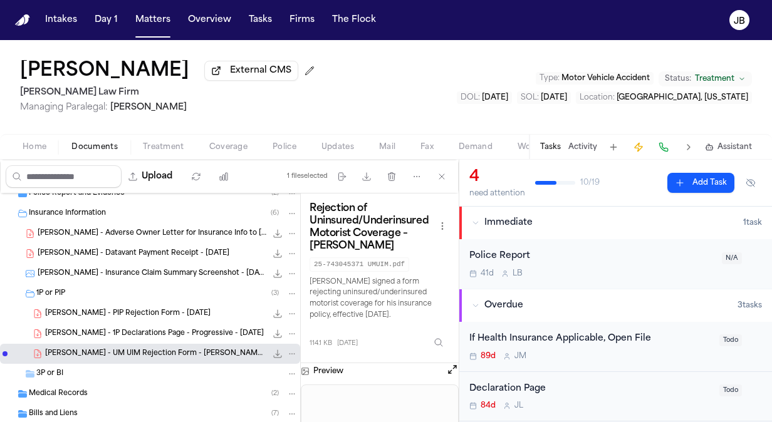
click at [450, 369] on button "Open preview" at bounding box center [452, 370] width 13 height 13
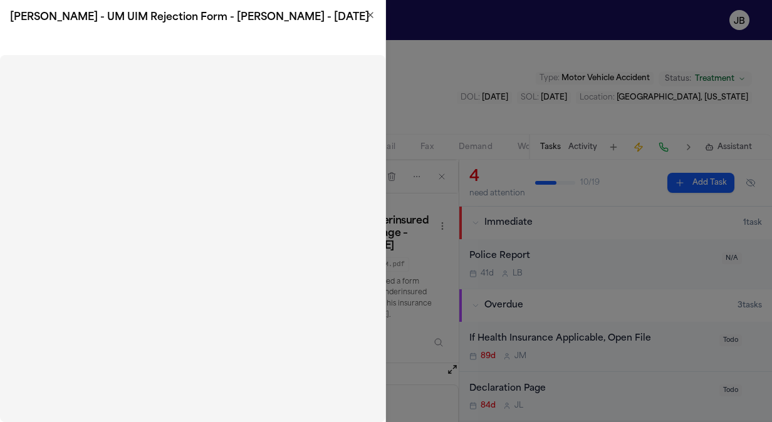
click at [370, 18] on icon "button" at bounding box center [370, 15] width 10 height 10
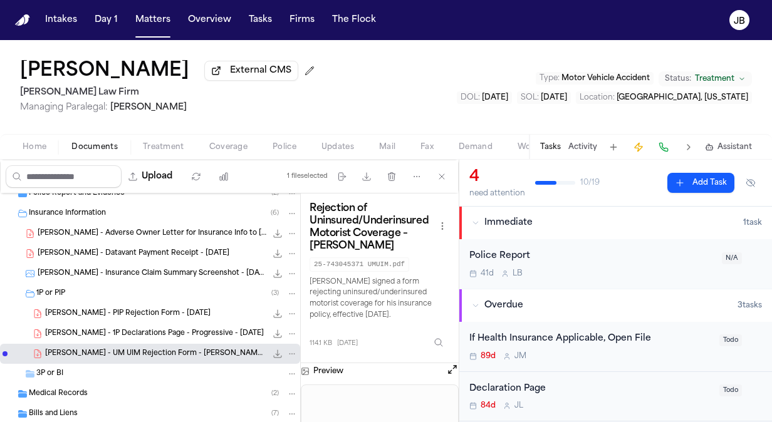
click at [154, 269] on span "[PERSON_NAME] - Insurance Claim Summary Screenshot - [DATE]" at bounding box center [152, 274] width 229 height 11
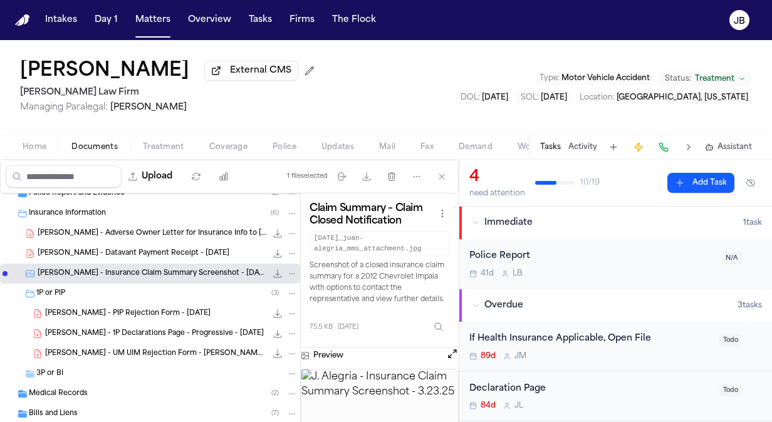
click at [157, 256] on span "[PERSON_NAME] - Datavant Payment Receipt - [DATE]" at bounding box center [134, 254] width 192 height 11
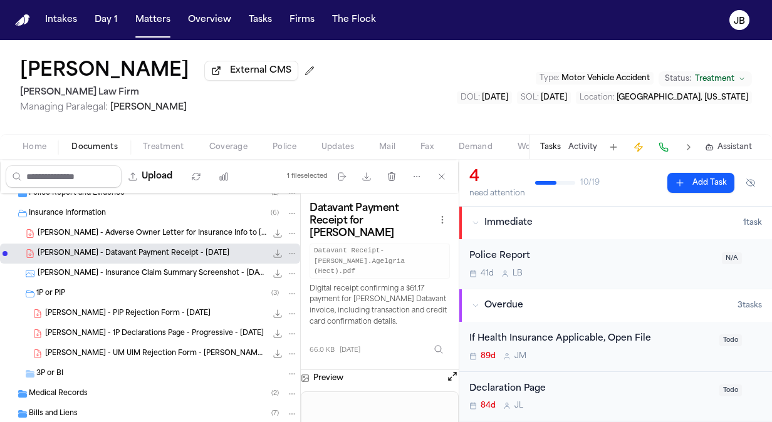
click at [90, 229] on span "[PERSON_NAME] - Adverse Owner Letter for Insurance Info to [PERSON_NAME] - [DAT…" at bounding box center [152, 234] width 229 height 11
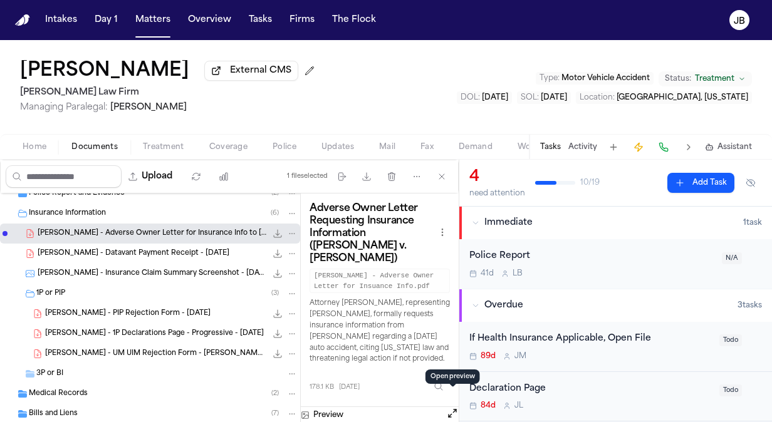
click at [453, 407] on button "Open preview" at bounding box center [452, 413] width 13 height 13
click at [132, 272] on span "[PERSON_NAME] - Insurance Claim Summary Screenshot - [DATE]" at bounding box center [152, 274] width 229 height 11
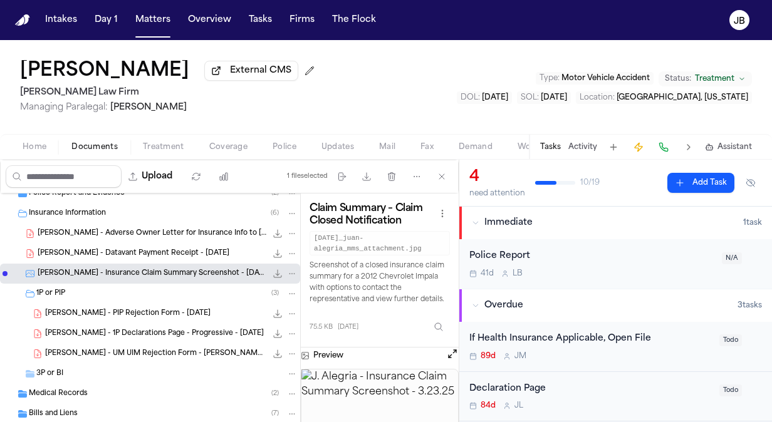
click at [155, 231] on span "[PERSON_NAME] - Adverse Owner Letter for Insurance Info to [PERSON_NAME] - [DAT…" at bounding box center [152, 234] width 229 height 11
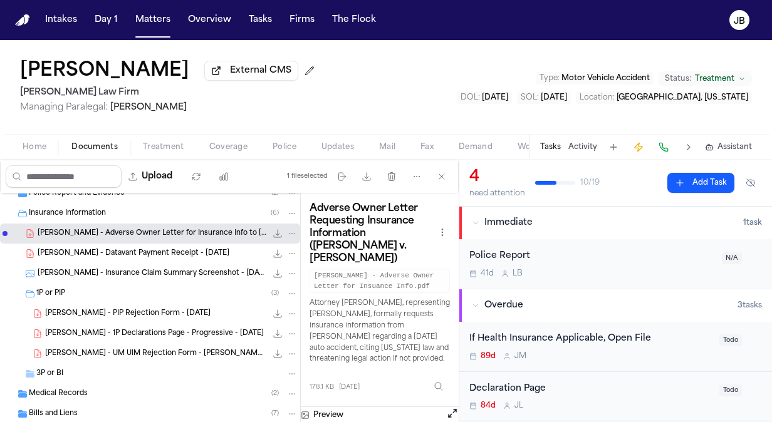
click at [159, 253] on span "[PERSON_NAME] - Datavant Payment Receipt - [DATE]" at bounding box center [134, 254] width 192 height 11
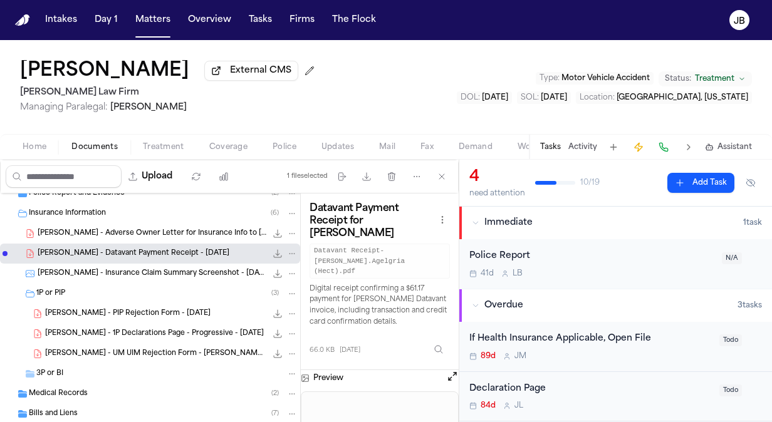
click at [446, 370] on button at bounding box center [452, 378] width 13 height 16
click at [449, 370] on button "Open preview" at bounding box center [452, 376] width 13 height 13
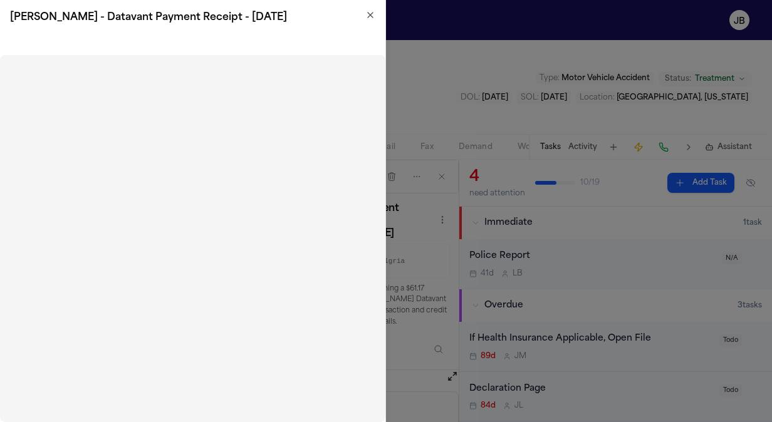
click at [370, 11] on icon "button" at bounding box center [370, 15] width 10 height 10
